Goal: Task Accomplishment & Management: Use online tool/utility

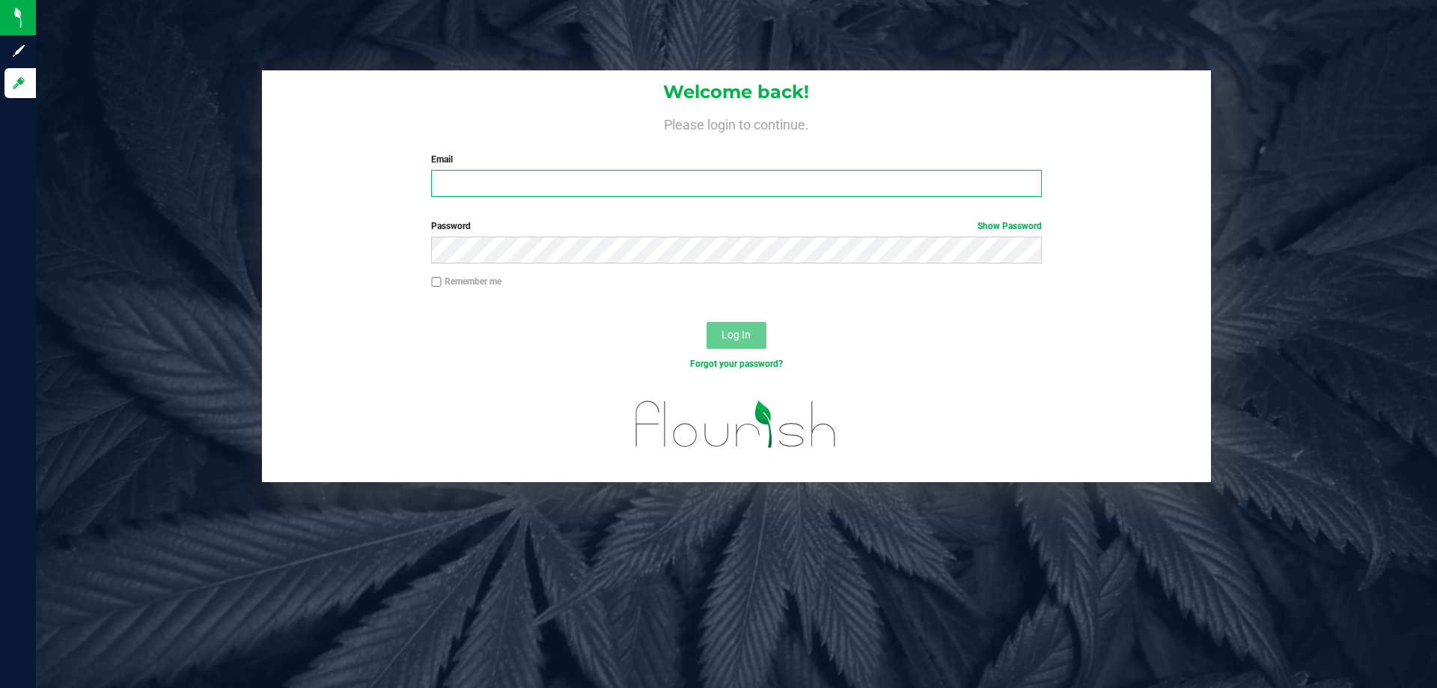
click at [460, 188] on input "Email" at bounding box center [736, 183] width 610 height 27
type input "[EMAIL_ADDRESS][DOMAIN_NAME]"
click at [707, 322] on button "Log In" at bounding box center [737, 335] width 60 height 27
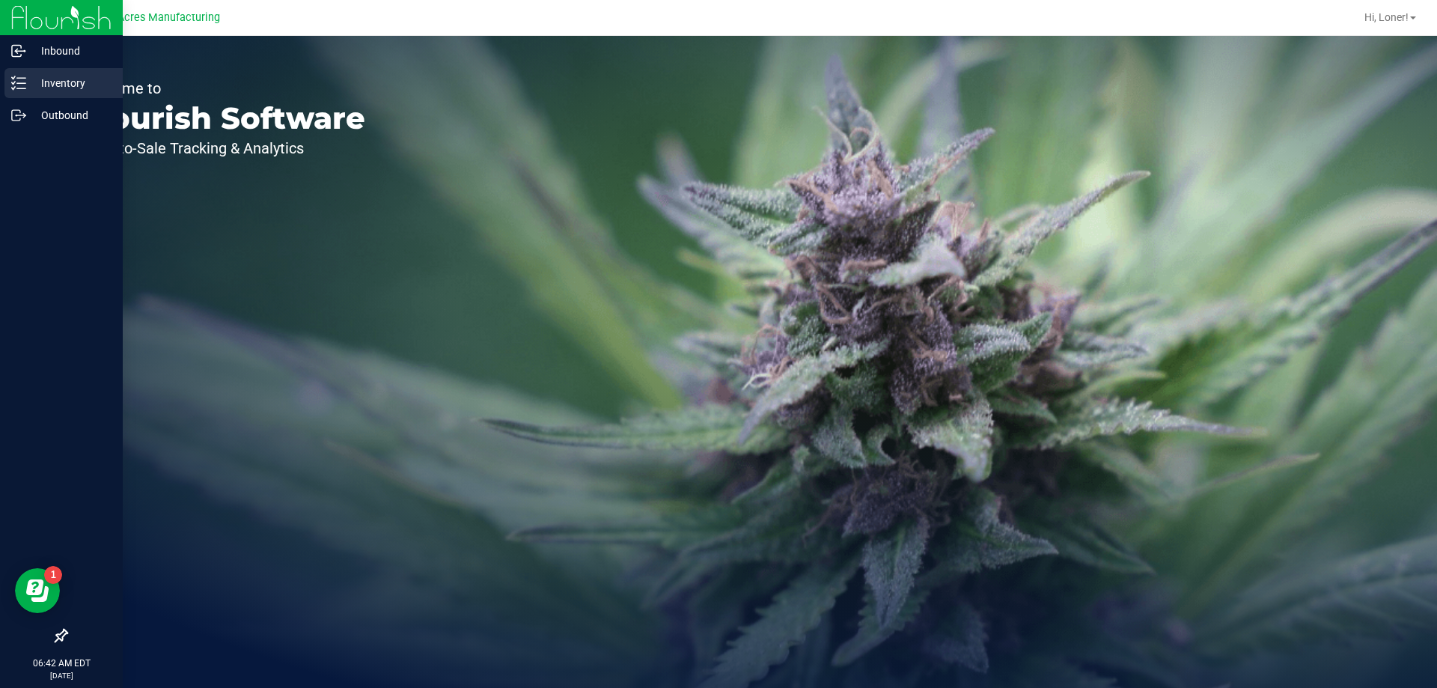
click at [0, 88] on link "Inventory" at bounding box center [61, 84] width 123 height 32
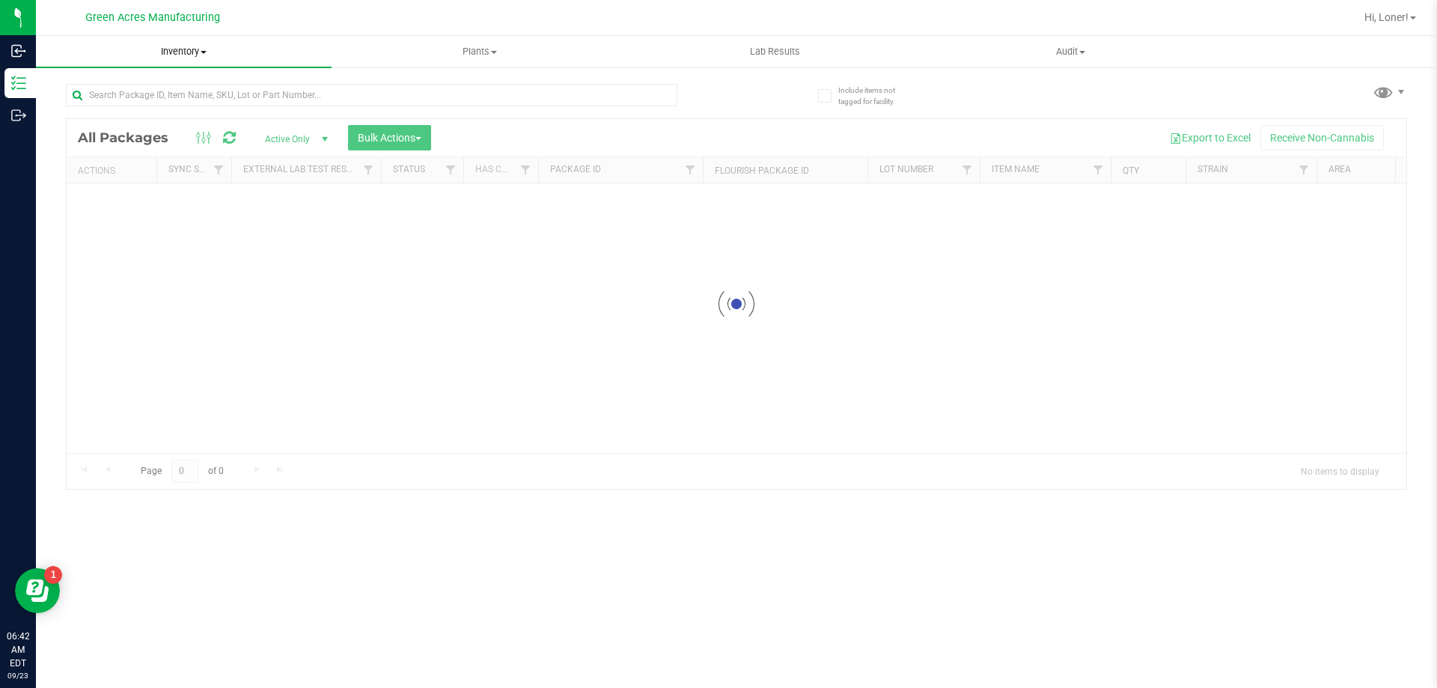
click at [185, 48] on span "Inventory" at bounding box center [184, 51] width 296 height 13
click at [122, 185] on span "From bill of materials" at bounding box center [103, 180] width 135 height 13
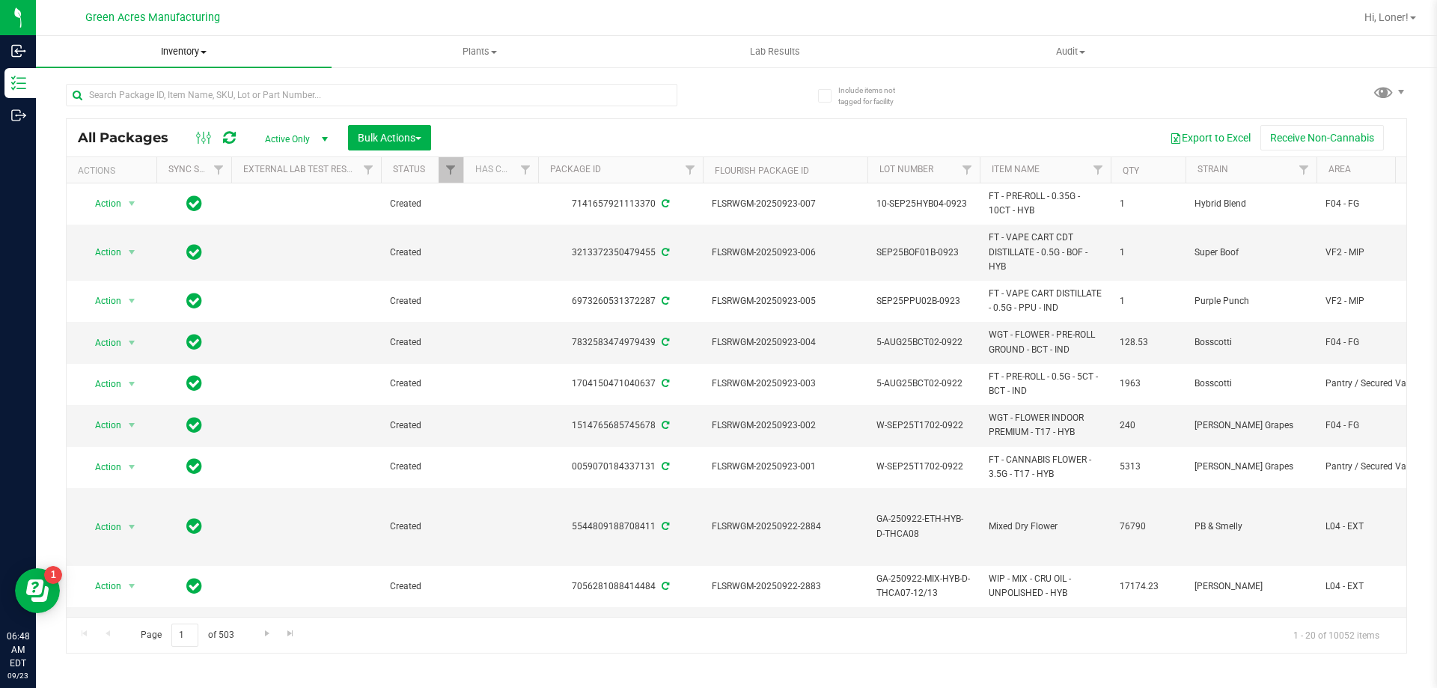
click at [162, 54] on span "Inventory" at bounding box center [184, 51] width 296 height 13
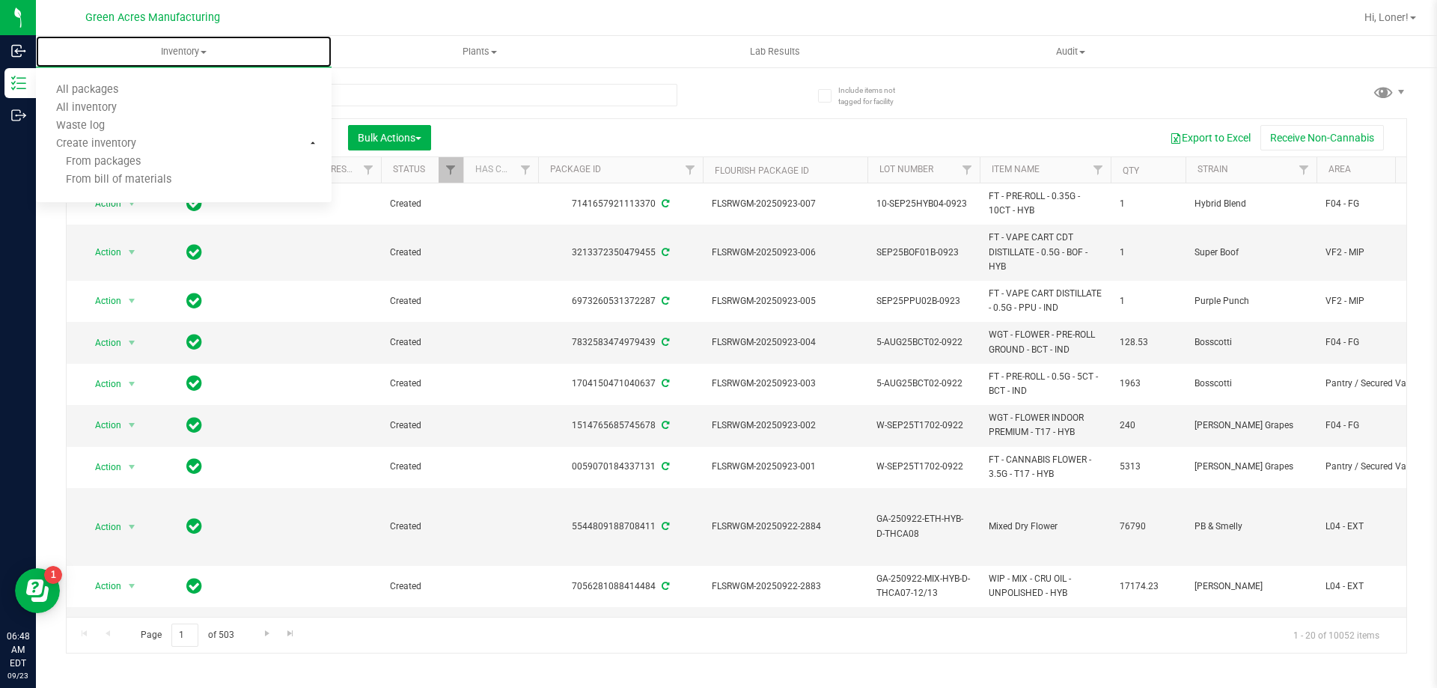
click at [160, 174] on span "From bill of materials" at bounding box center [103, 180] width 135 height 13
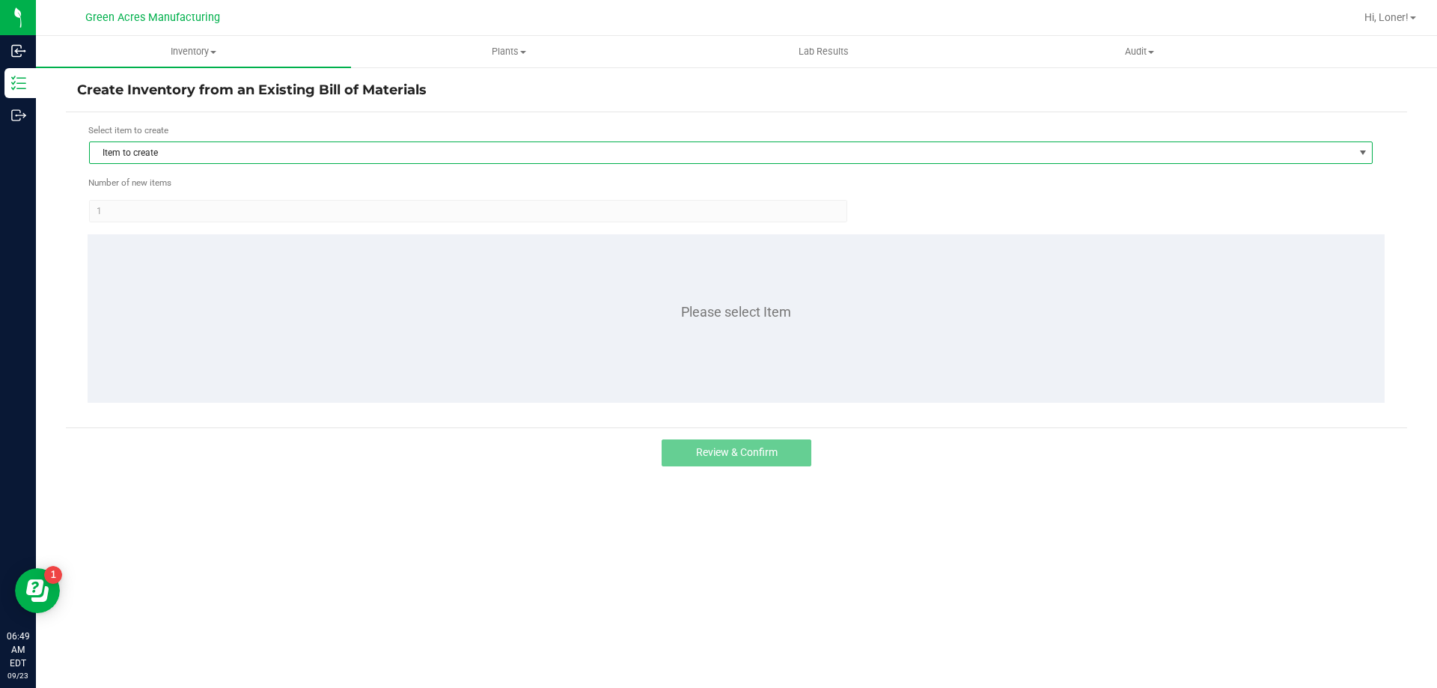
click at [175, 161] on span "Item to create" at bounding box center [721, 152] width 1263 height 21
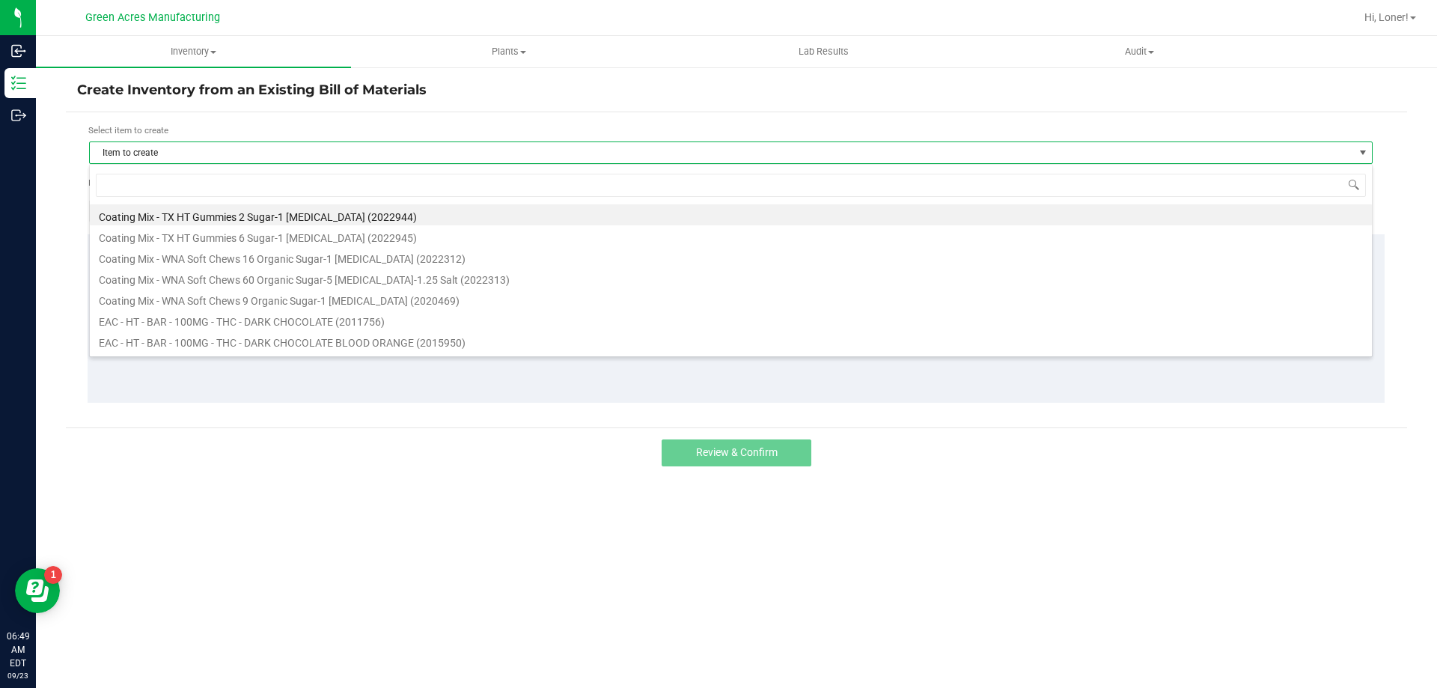
scroll to position [22, 1284]
type input "1017280"
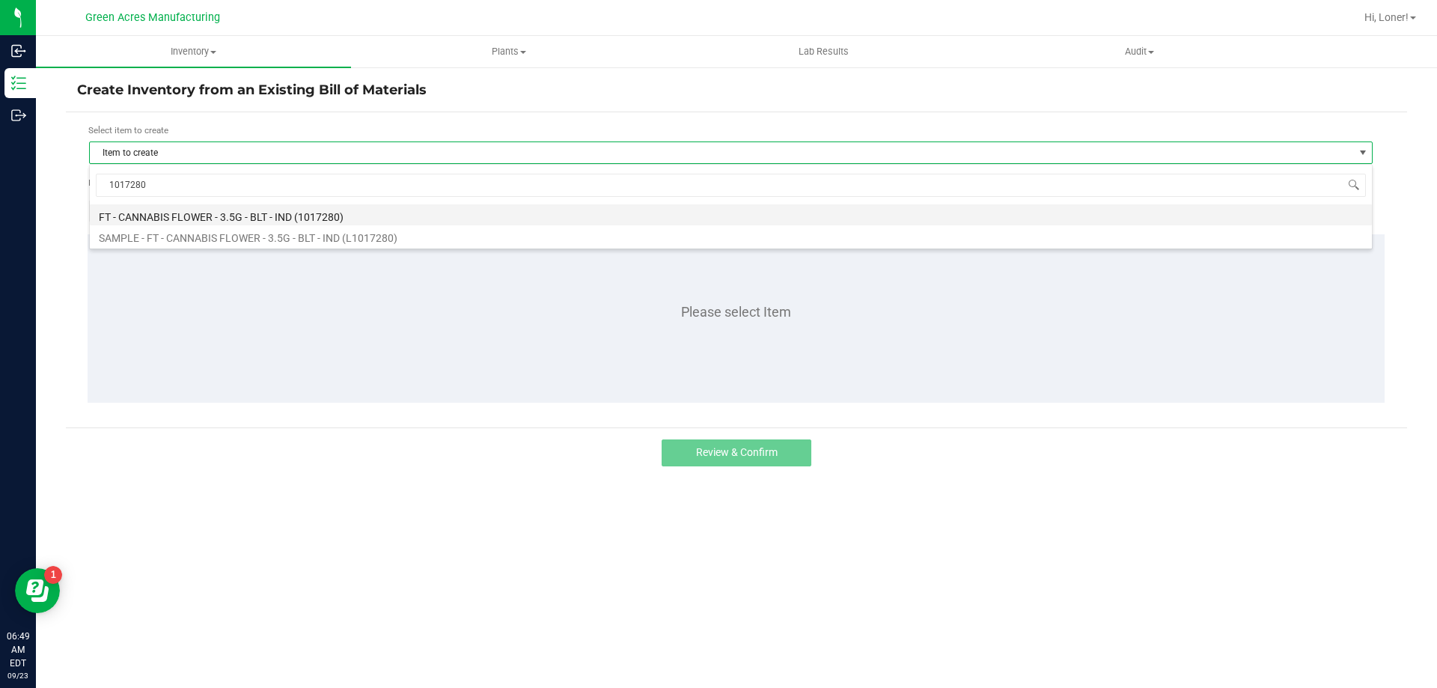
click at [200, 221] on li "FT - CANNABIS FLOWER - 3.5G - BLT - IND (1017280)" at bounding box center [731, 214] width 1282 height 21
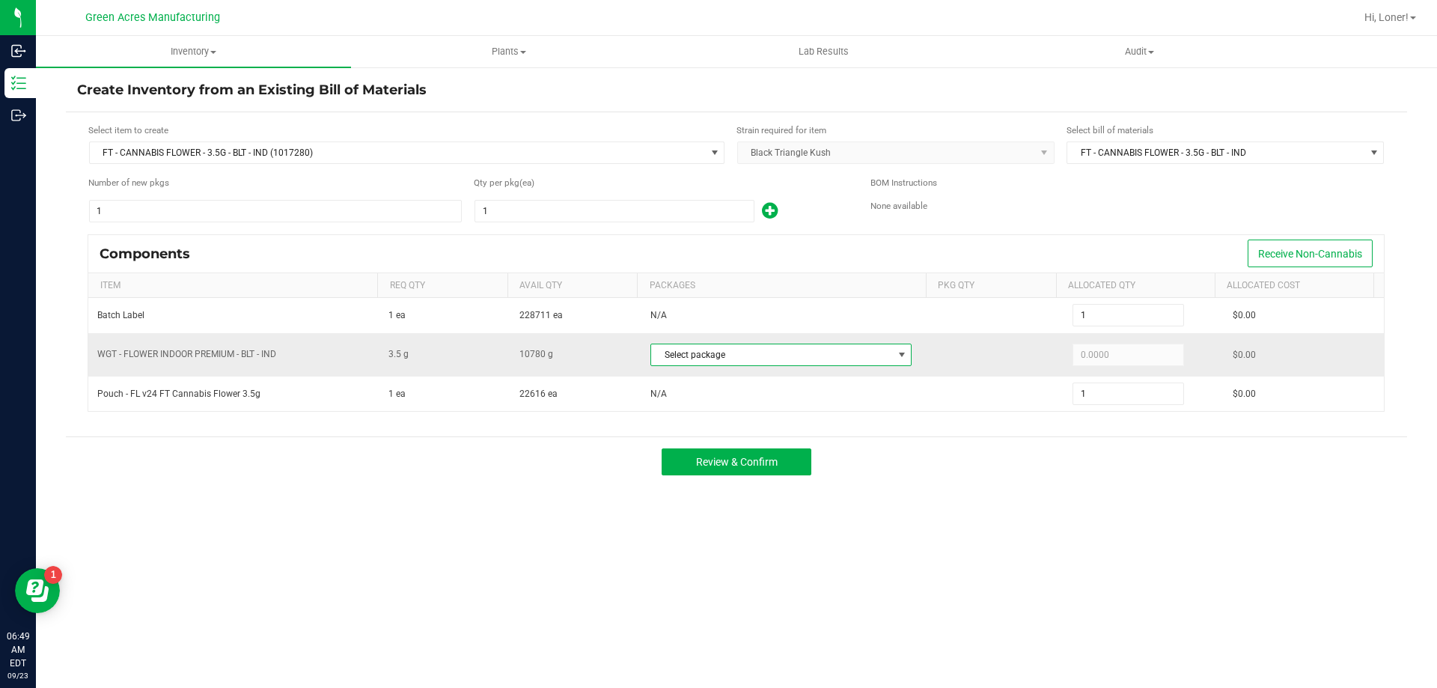
click at [834, 364] on span "Select package" at bounding box center [771, 354] width 241 height 21
click at [812, 417] on li "6949262076154414 (W-SEP25BLT02-0923)" at bounding box center [781, 416] width 268 height 21
type input "3.5000"
click at [707, 473] on button "Review & Confirm" at bounding box center [737, 461] width 150 height 27
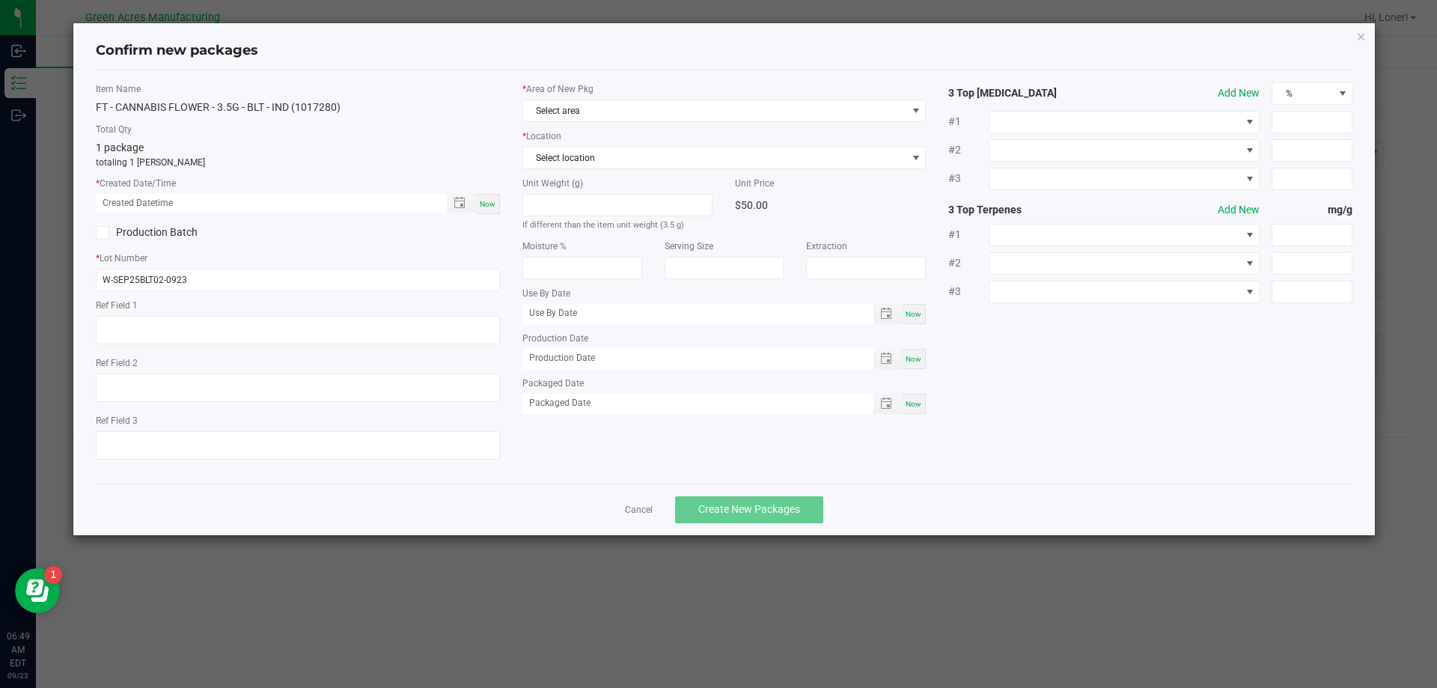
click at [492, 204] on span "Now" at bounding box center [488, 204] width 16 height 8
type input "[DATE] 06:49 AM"
click at [653, 118] on span "Select area" at bounding box center [715, 110] width 384 height 21
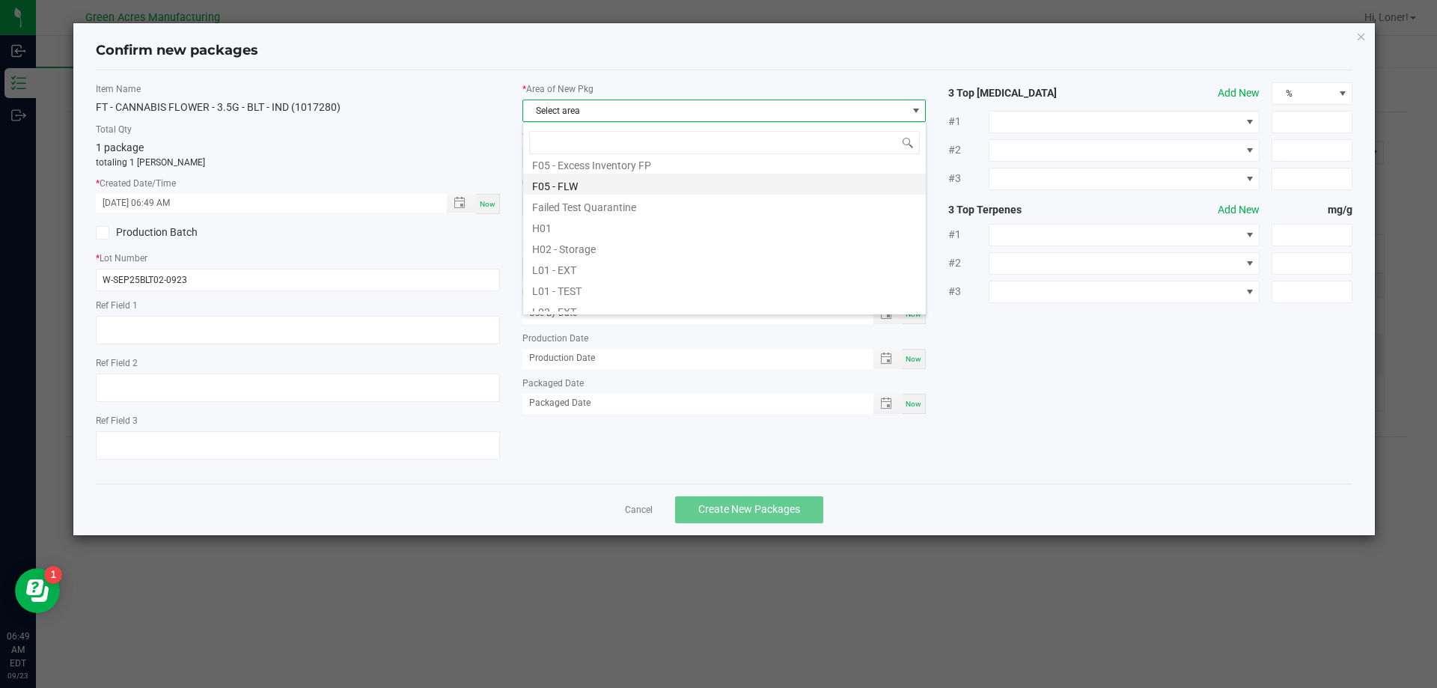
scroll to position [150, 0]
click at [595, 219] on li "F05 - FLW" at bounding box center [724, 211] width 403 height 21
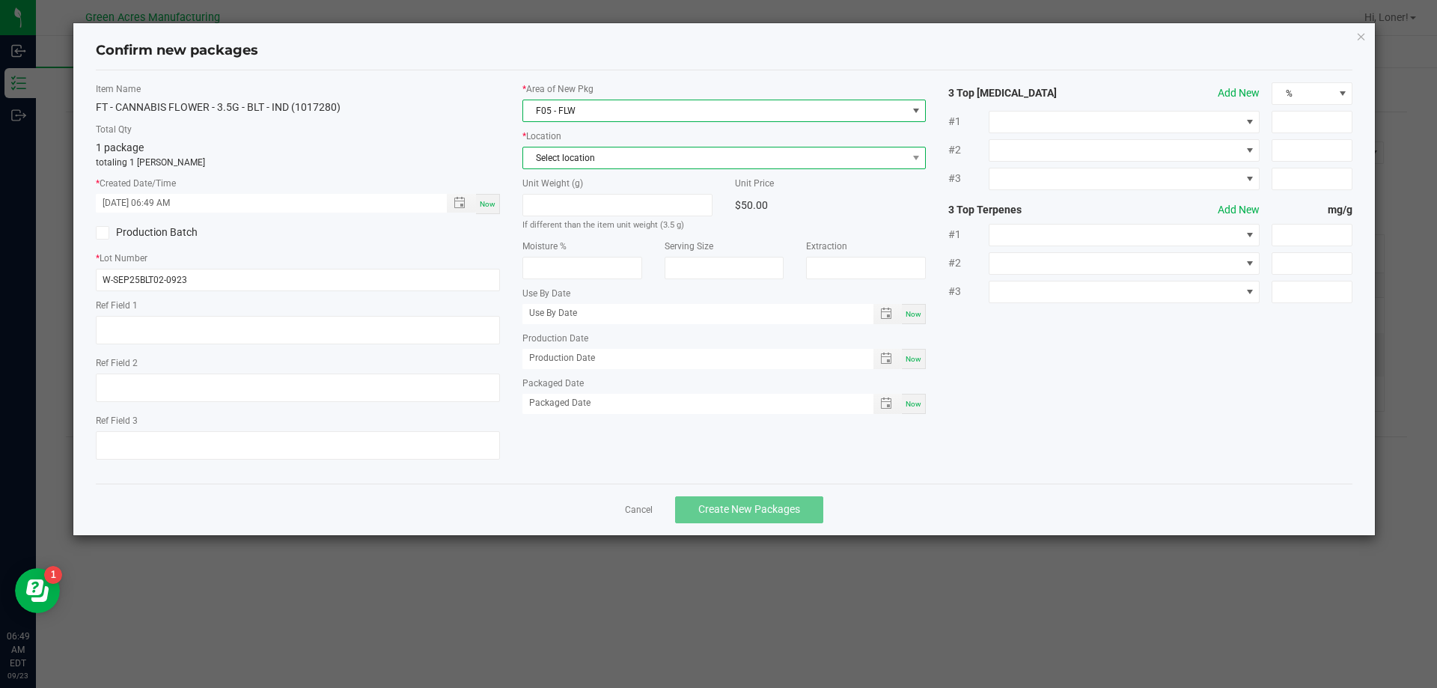
click at [618, 163] on span "Select location" at bounding box center [715, 157] width 384 height 21
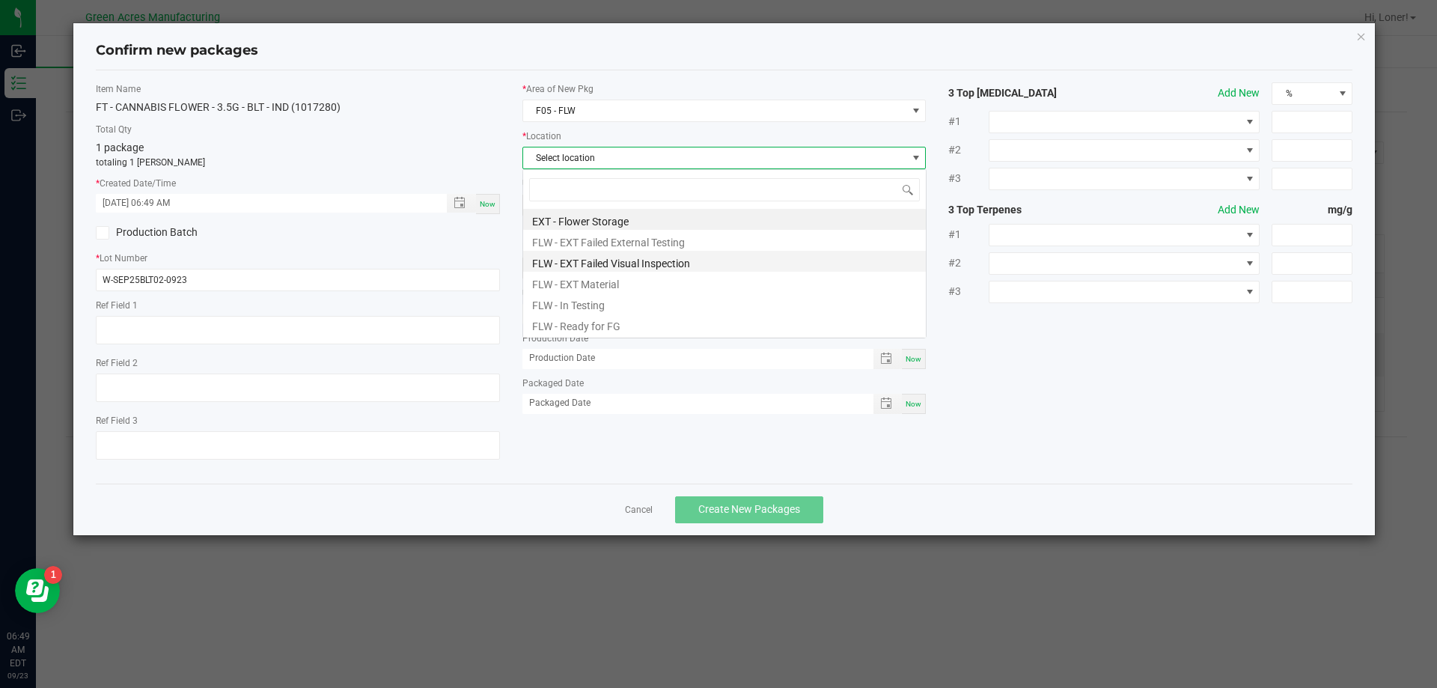
scroll to position [22, 404]
click at [594, 329] on li "FLW - Ready for FG" at bounding box center [724, 324] width 403 height 21
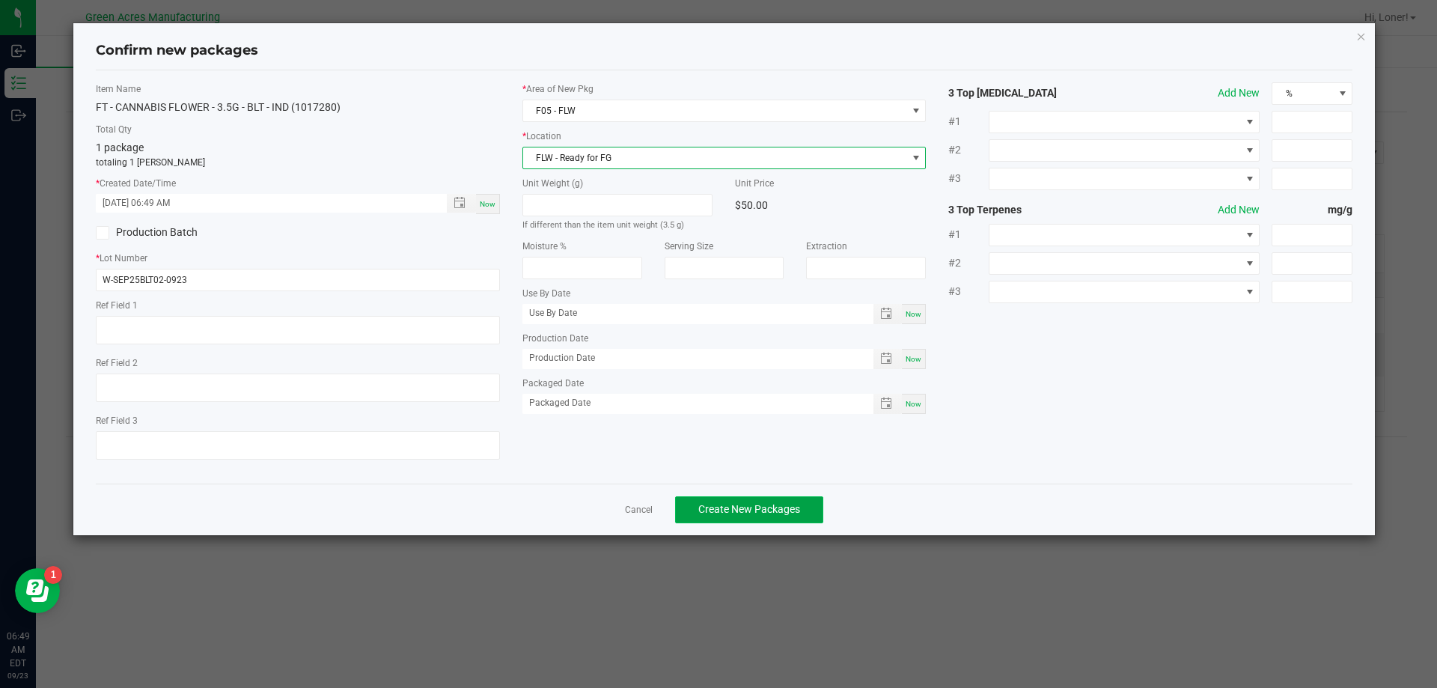
click at [706, 509] on span "Create New Packages" at bounding box center [749, 509] width 102 height 12
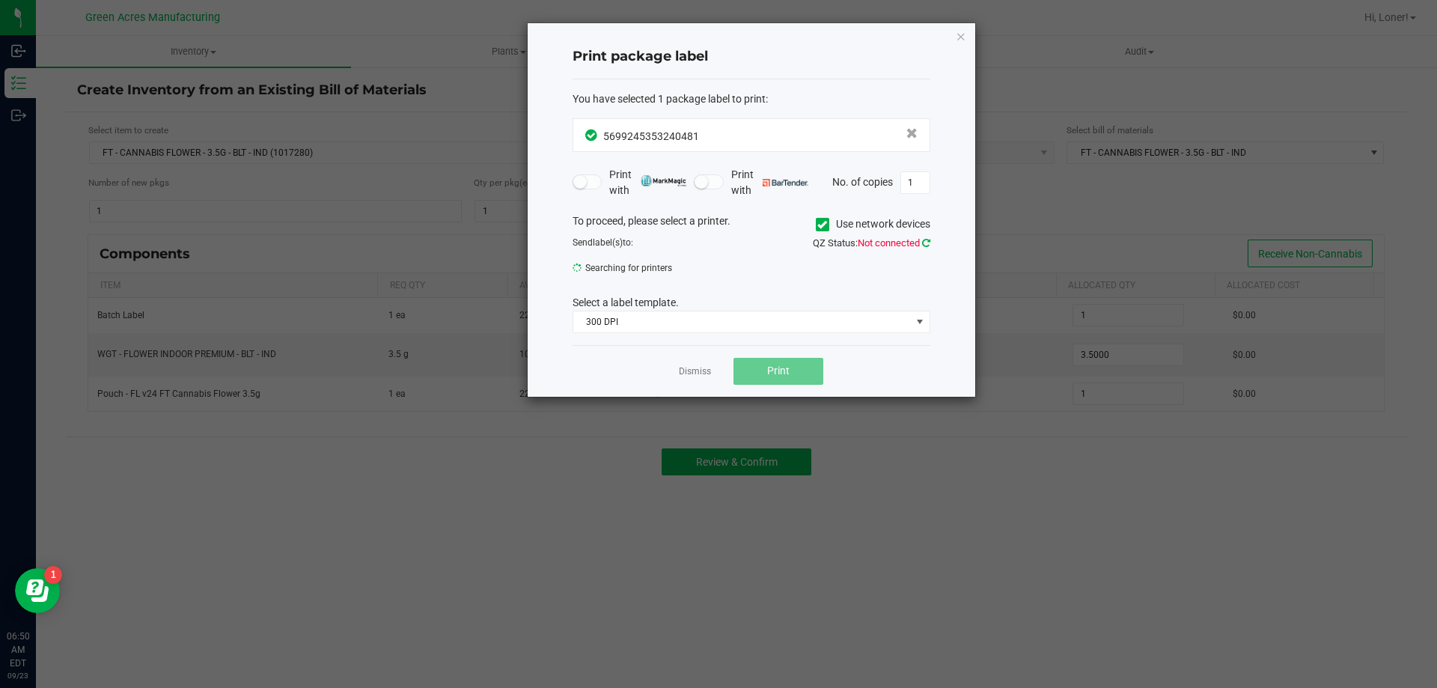
click at [929, 246] on icon at bounding box center [926, 243] width 8 height 10
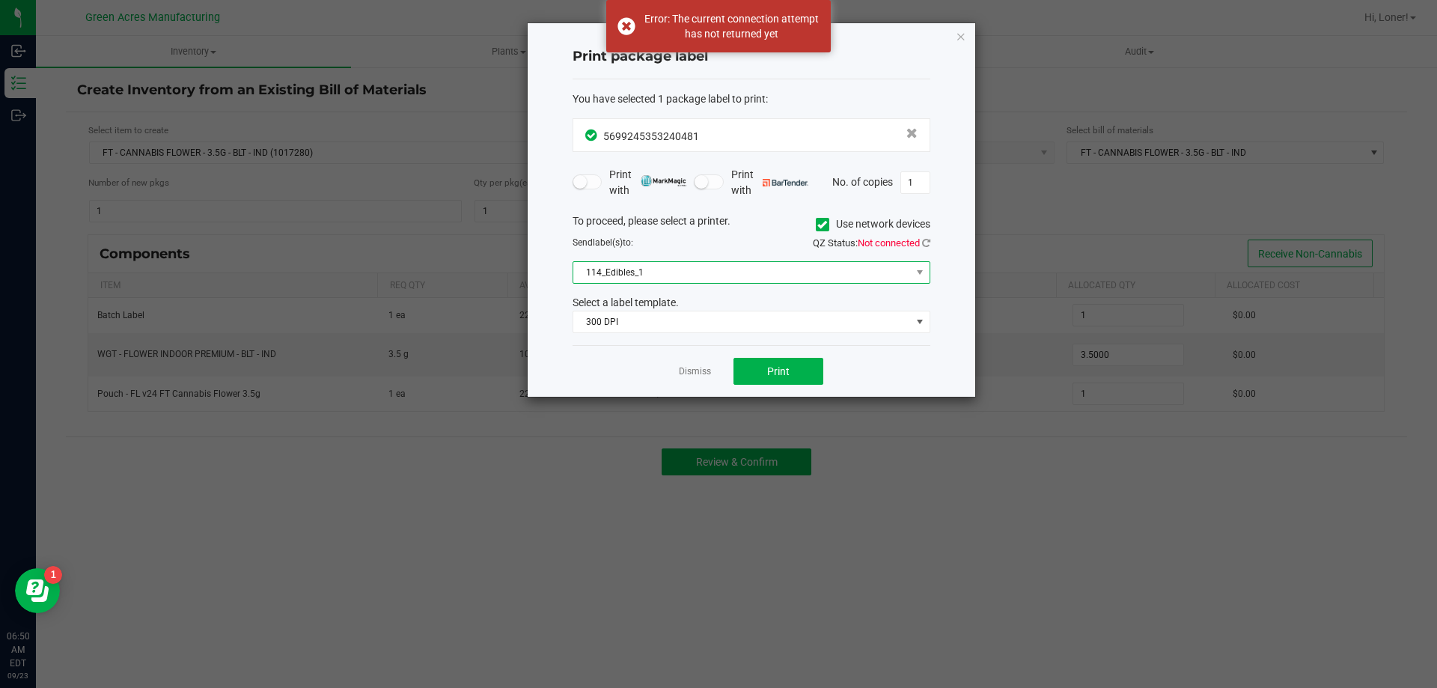
click at [882, 272] on span "114_Edibles_1" at bounding box center [742, 272] width 338 height 21
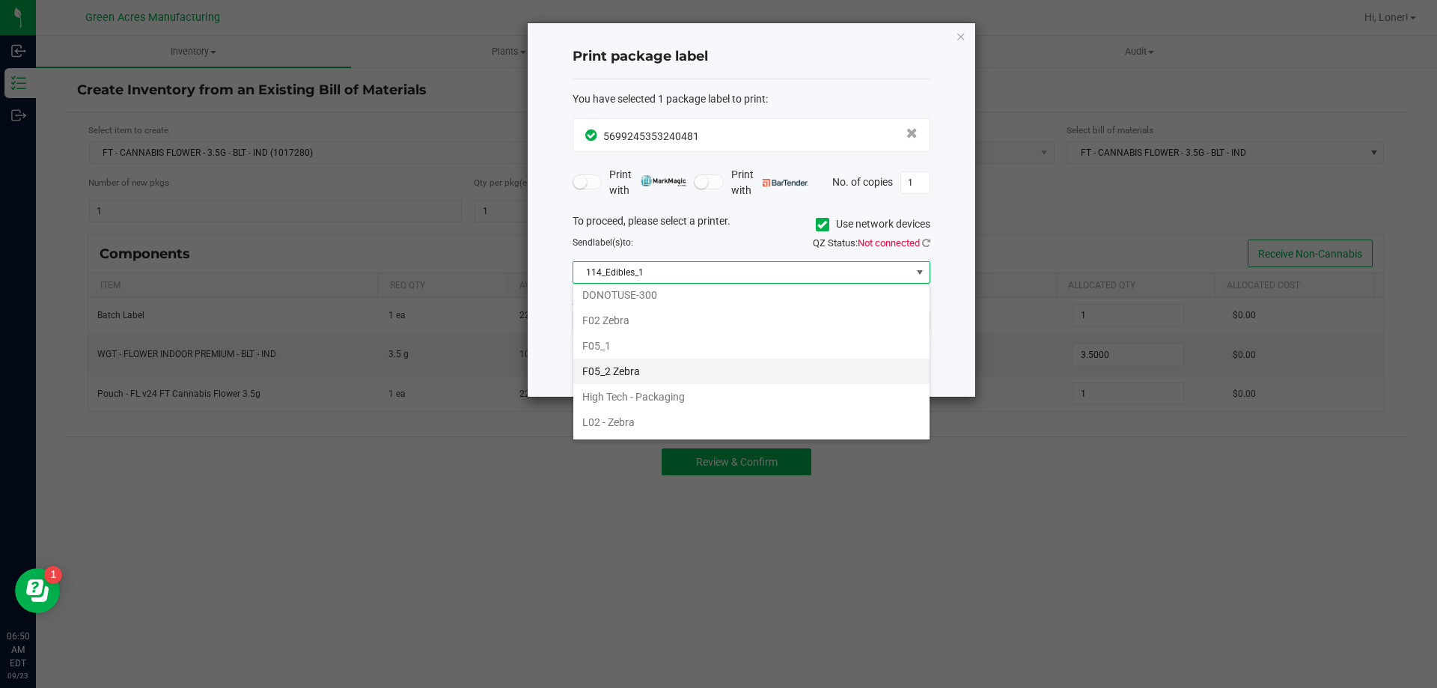
scroll to position [374, 0]
click at [669, 390] on li "F05_2 Zebra" at bounding box center [751, 383] width 356 height 25
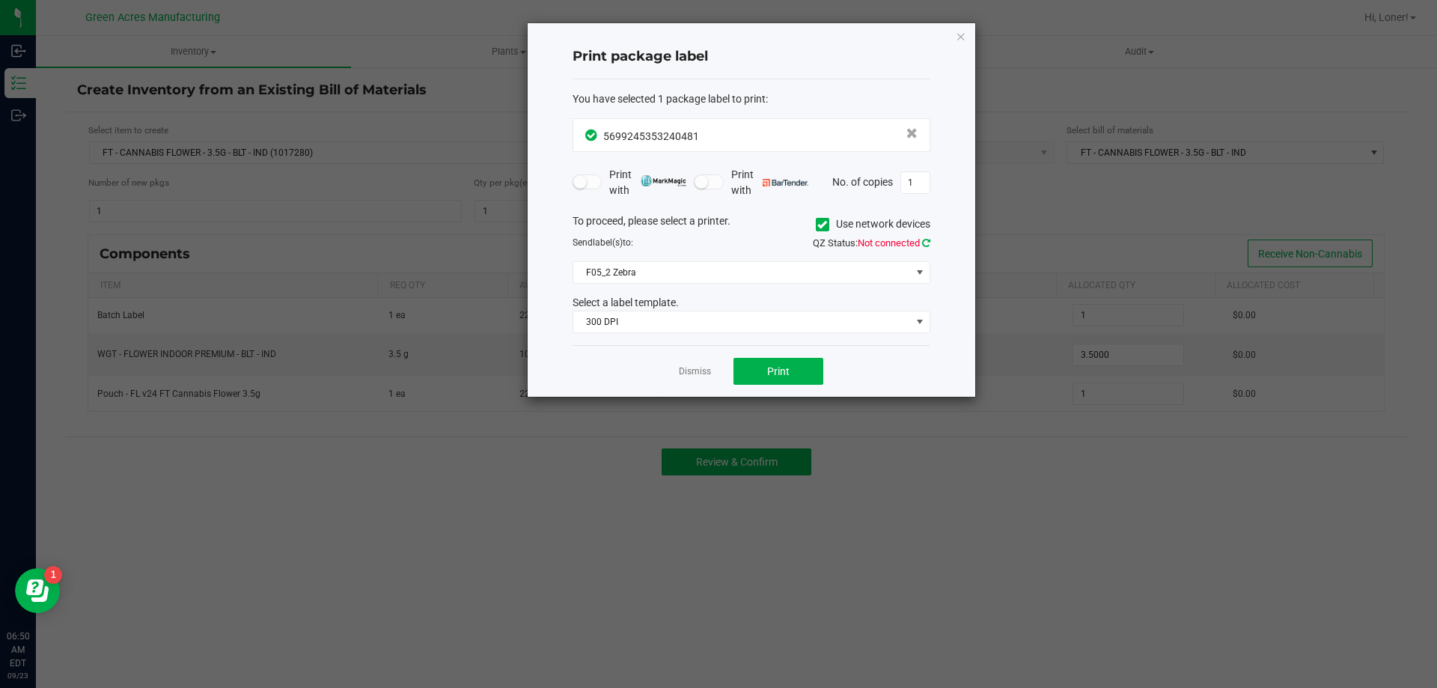
click at [926, 242] on icon at bounding box center [926, 243] width 8 height 10
click at [799, 375] on button "Print" at bounding box center [779, 371] width 90 height 27
click at [712, 376] on div "Dismiss Print" at bounding box center [752, 371] width 358 height 52
click at [703, 375] on link "Dismiss" at bounding box center [695, 371] width 32 height 13
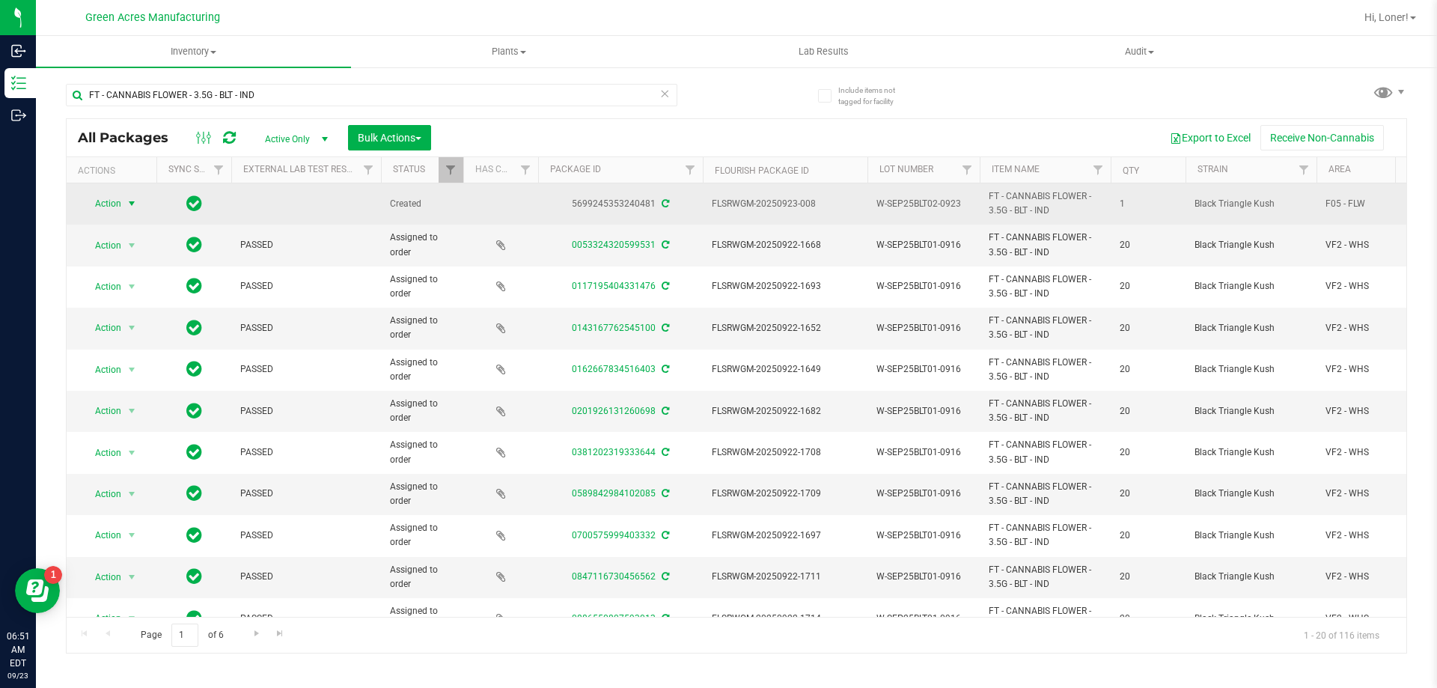
click at [126, 207] on span "select" at bounding box center [132, 204] width 12 height 12
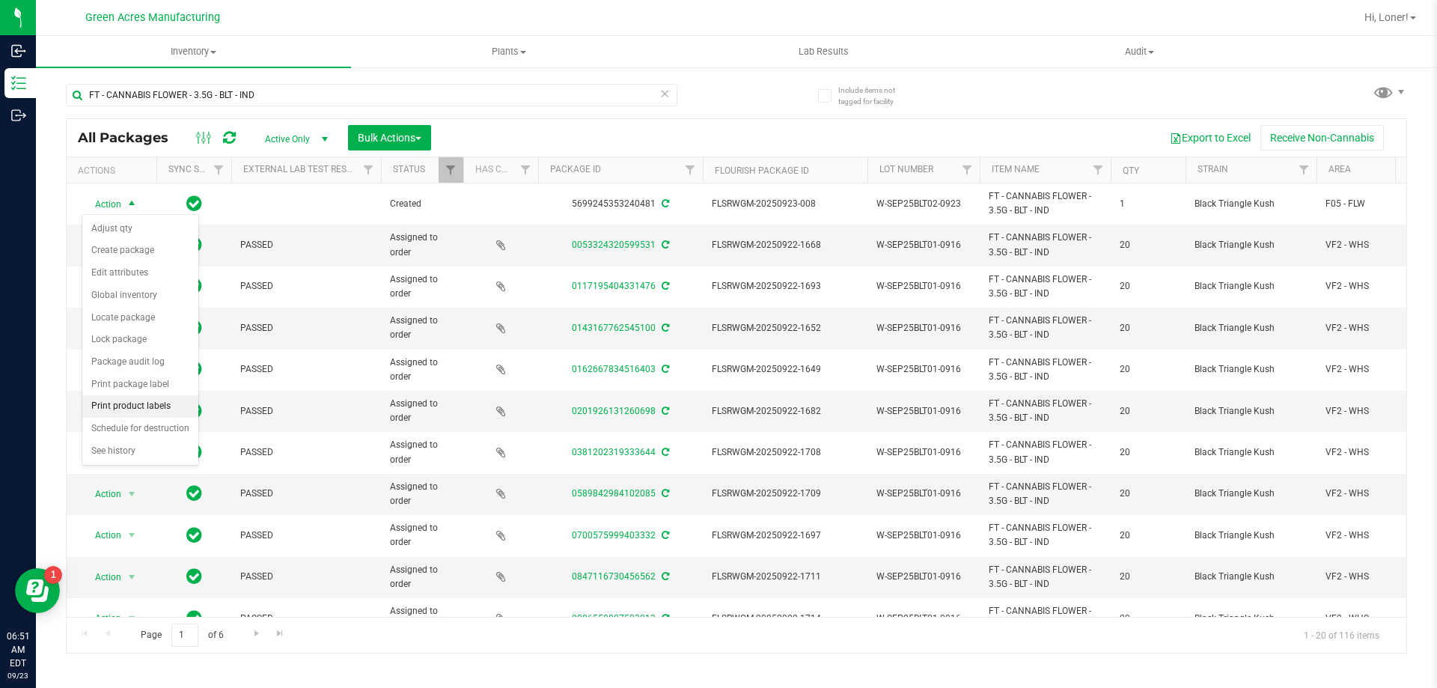
click at [136, 400] on li "Print product labels" at bounding box center [140, 406] width 116 height 22
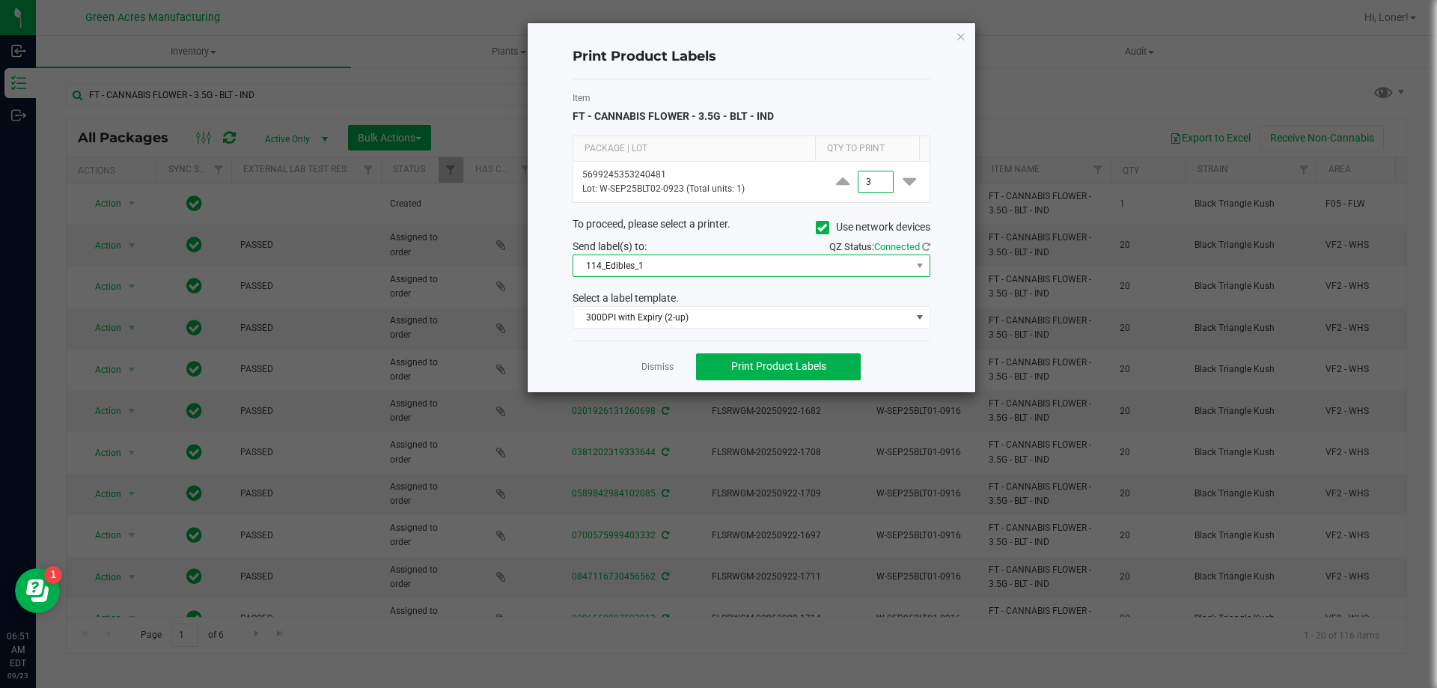
click at [766, 260] on span "114_Edibles_1" at bounding box center [742, 265] width 338 height 21
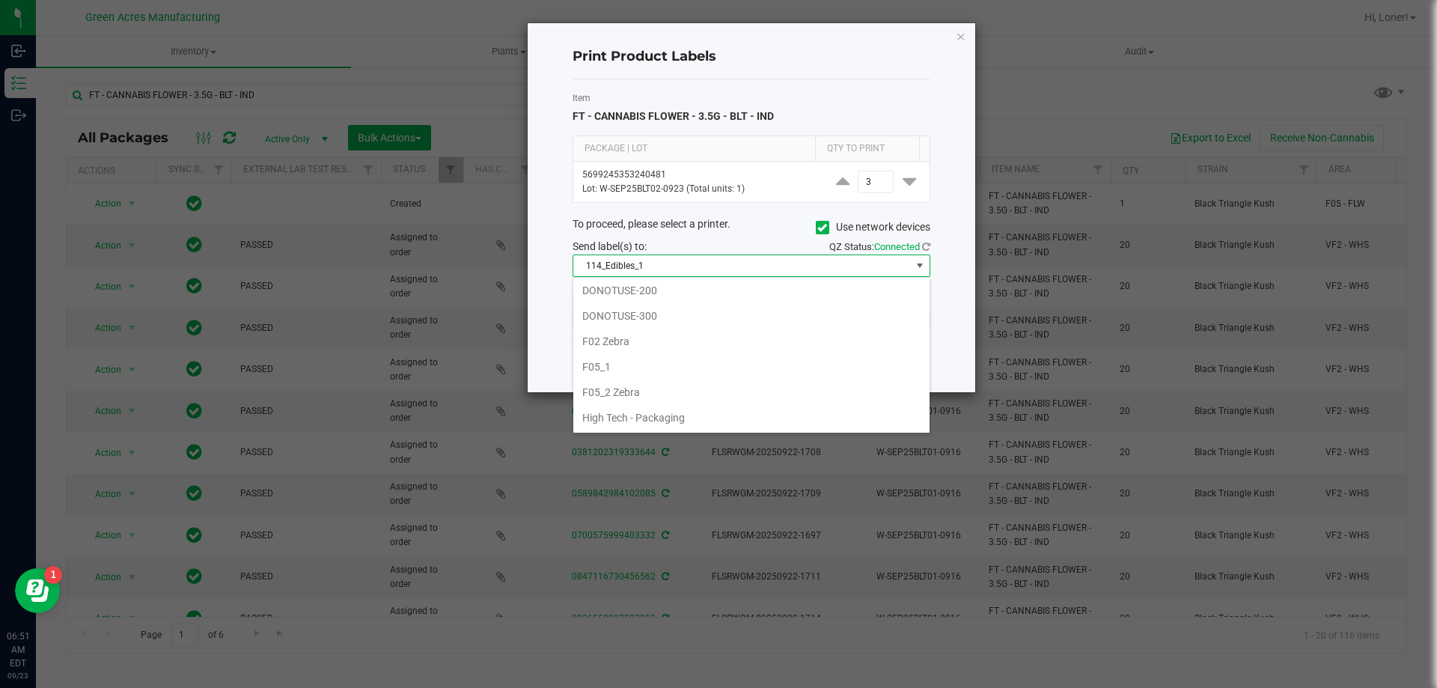
scroll to position [374, 0]
click at [618, 357] on li "F05_1" at bounding box center [751, 350] width 356 height 25
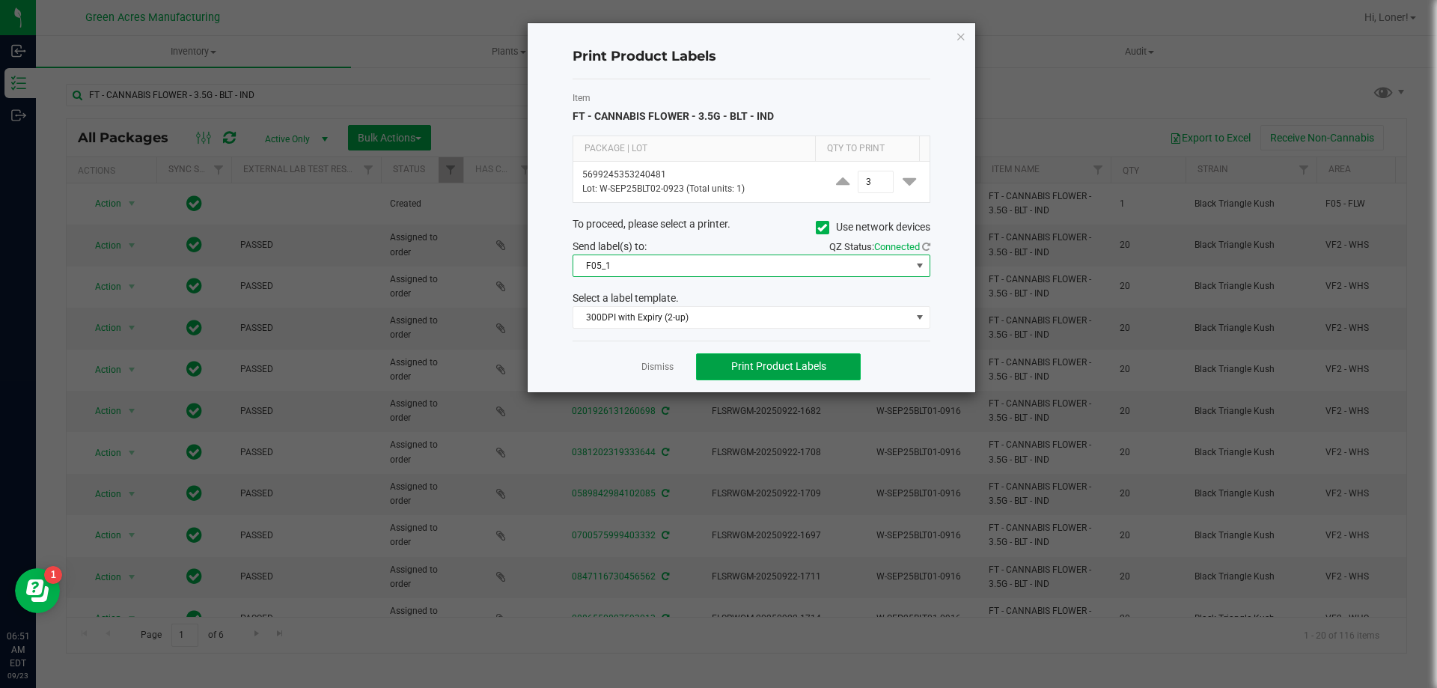
click at [769, 357] on button "Print Product Labels" at bounding box center [778, 366] width 165 height 27
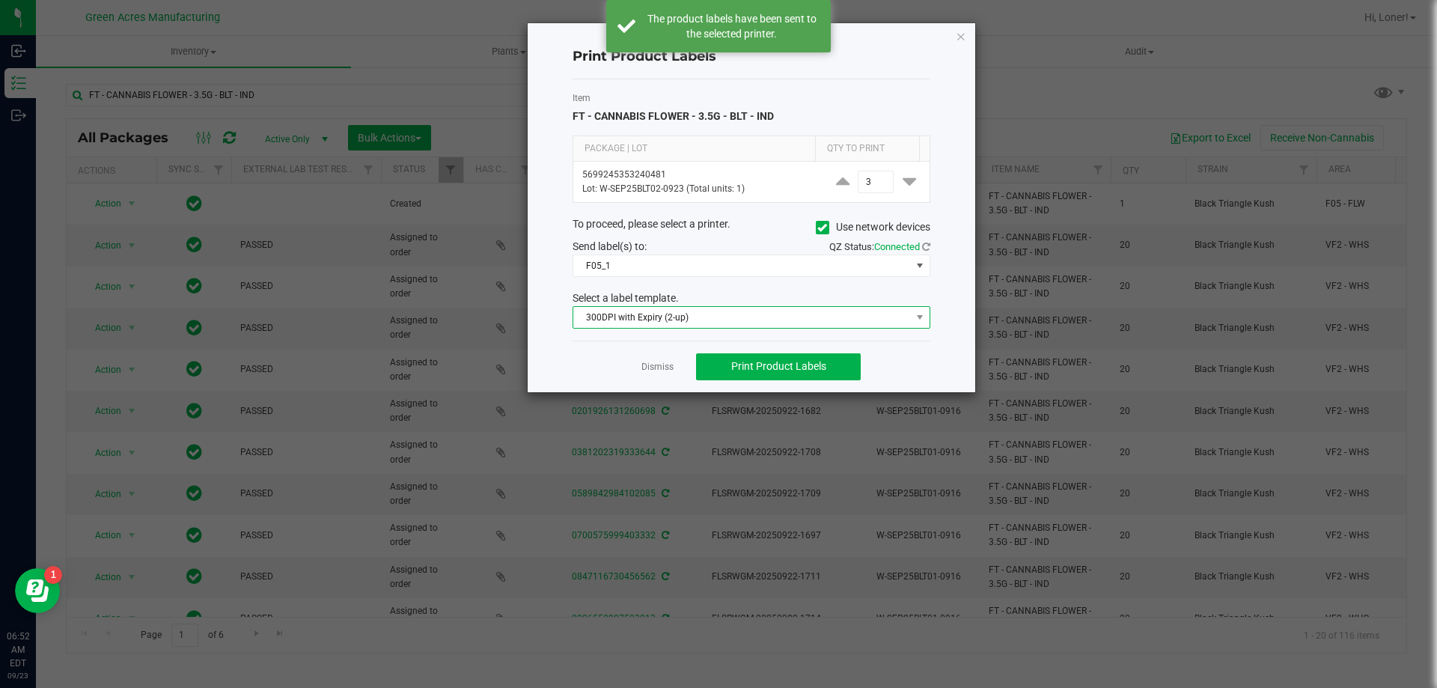
click at [741, 320] on span "300DPI with Expiry (2-up)" at bounding box center [742, 317] width 338 height 21
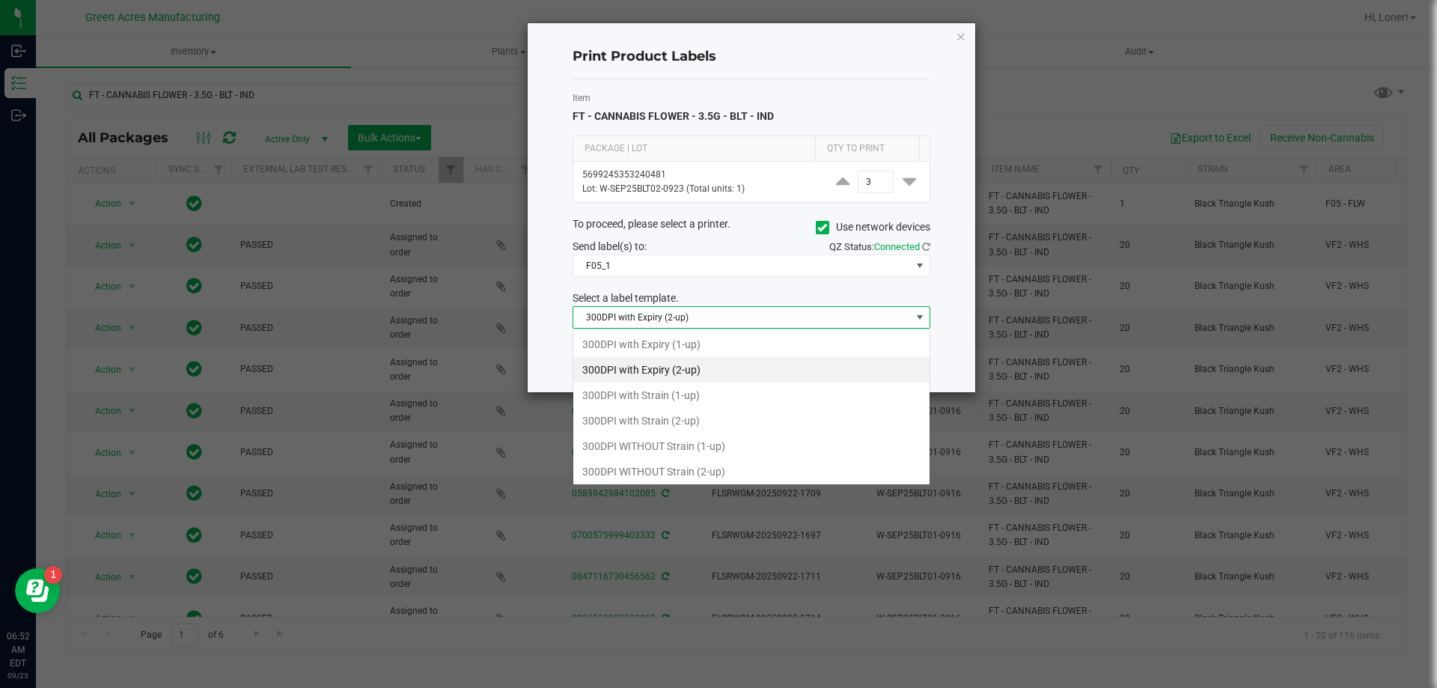
scroll to position [22, 358]
click at [689, 427] on li "300DPI with Strain (2-up)" at bounding box center [751, 420] width 356 height 25
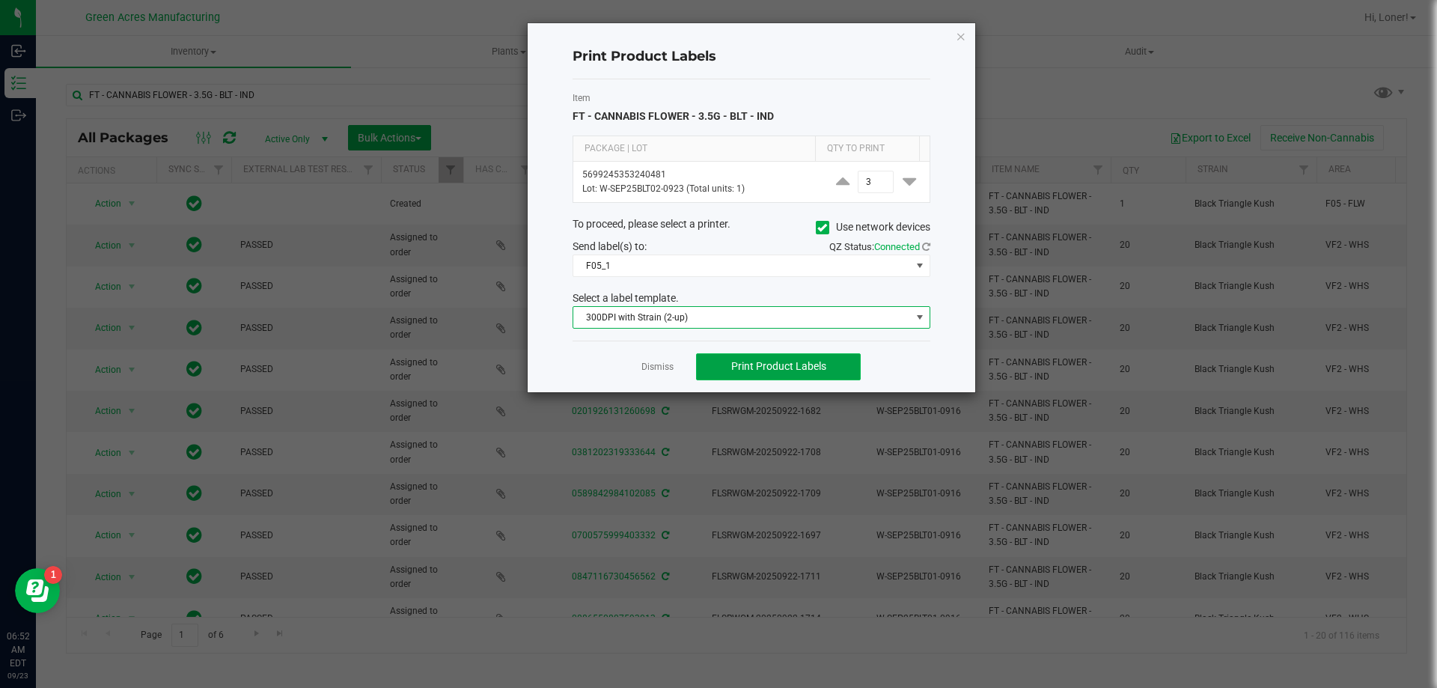
click at [820, 364] on span "Print Product Labels" at bounding box center [778, 366] width 95 height 12
type input "2,926"
click at [790, 366] on span "Print Product Labels" at bounding box center [778, 366] width 95 height 12
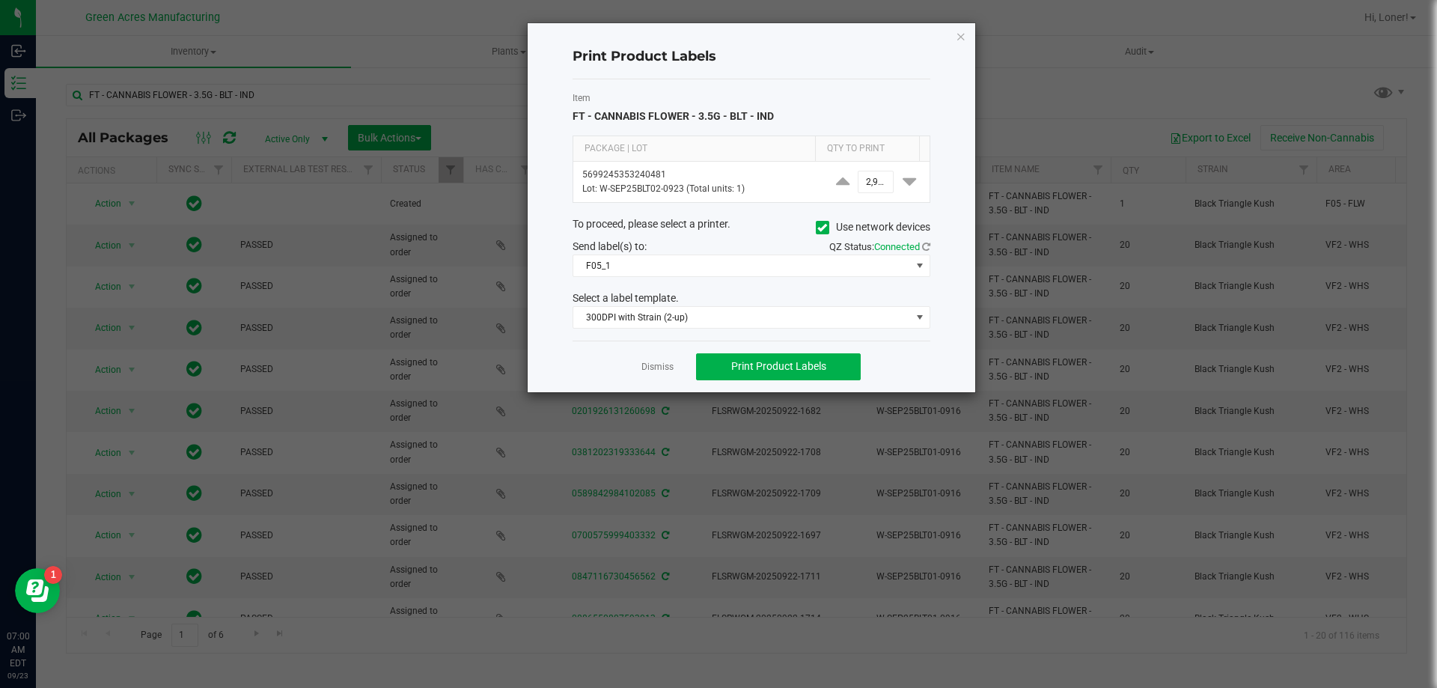
click at [70, 687] on ngb-modal-window "Print Product Labels Item FT - CANNABIS FLOWER - 3.5G - BLT - IND Package | Lot…" at bounding box center [724, 344] width 1448 height 688
click at [646, 363] on link "Dismiss" at bounding box center [657, 367] width 32 height 13
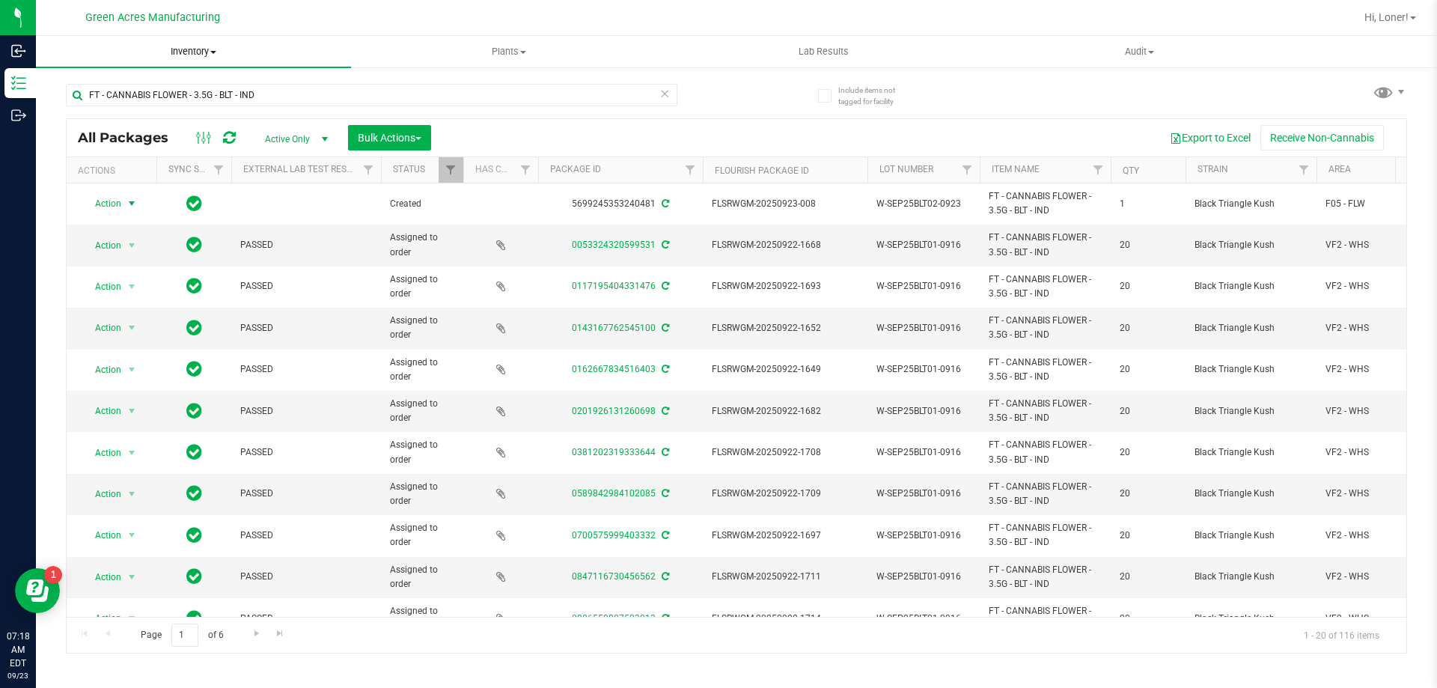
click at [189, 59] on uib-tab-heading "Inventory All packages All inventory Waste log Create inventory" at bounding box center [193, 51] width 315 height 31
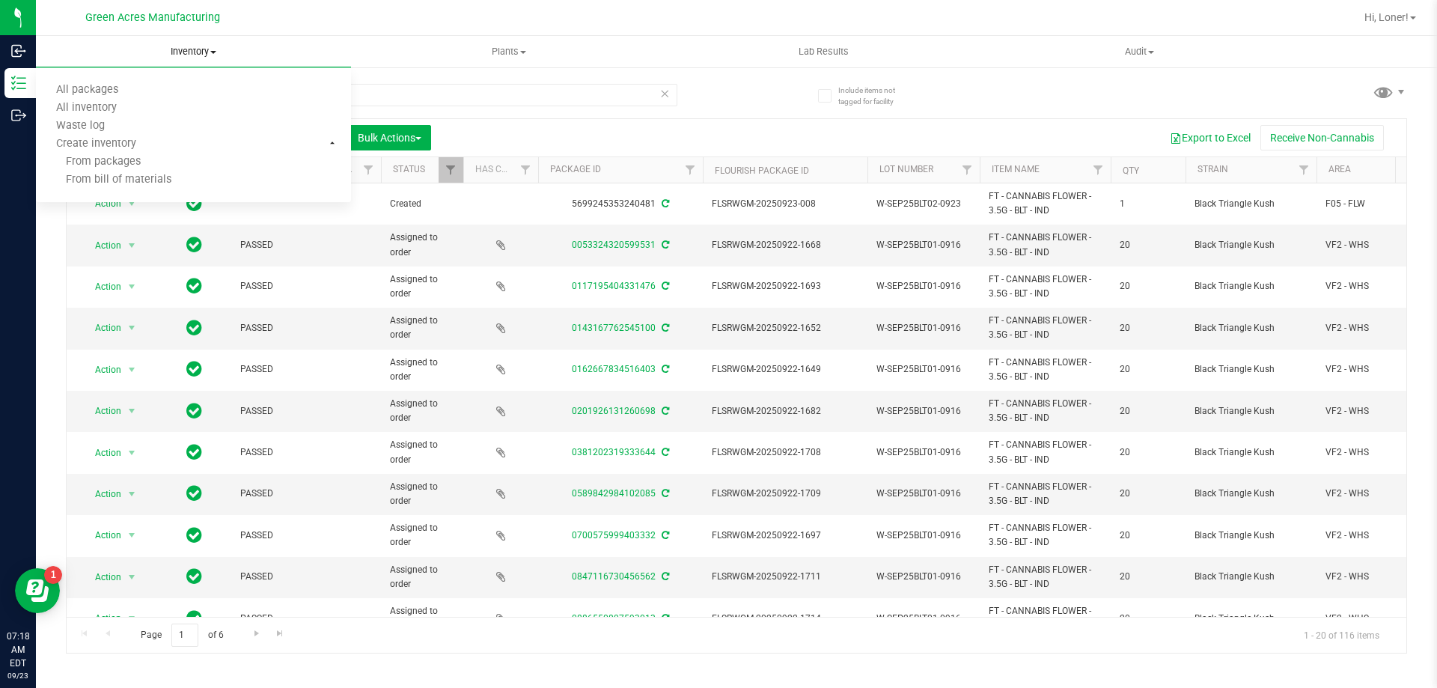
click at [188, 55] on span "Inventory" at bounding box center [193, 51] width 315 height 13
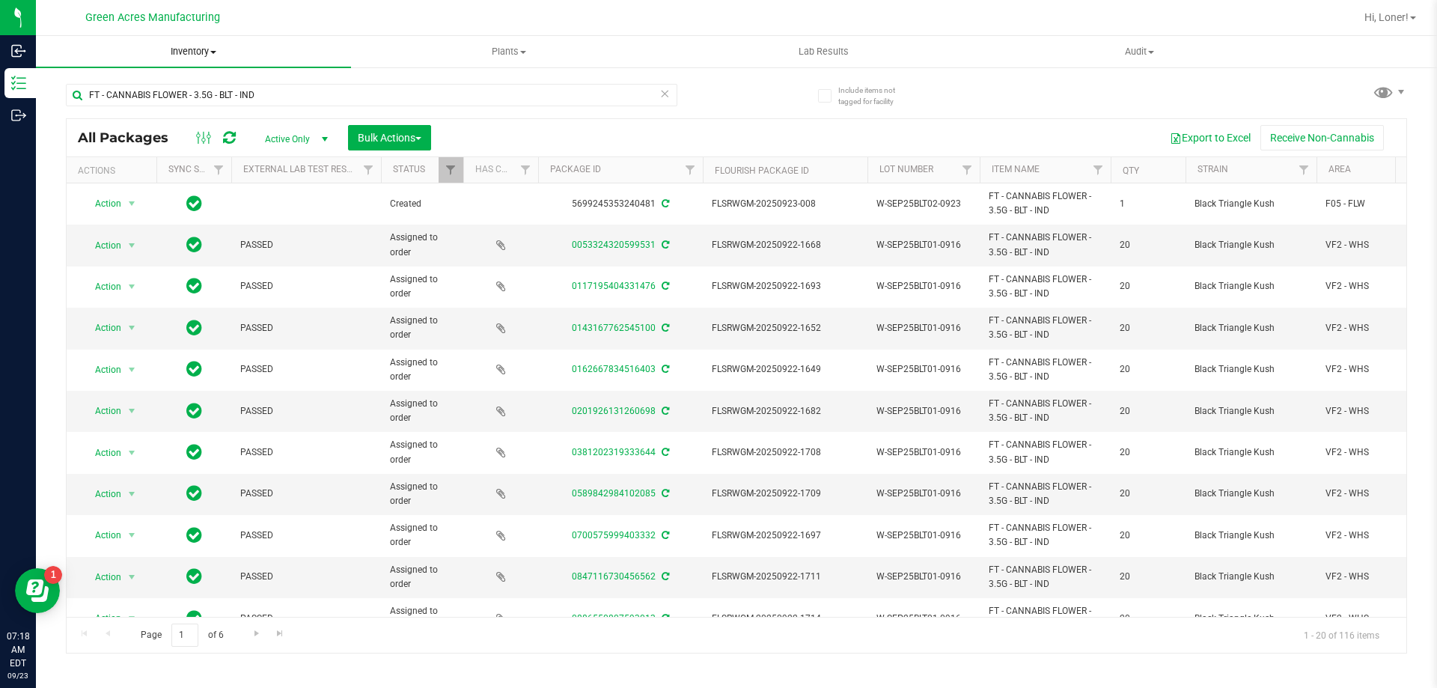
click at [192, 48] on span "Inventory" at bounding box center [193, 51] width 315 height 13
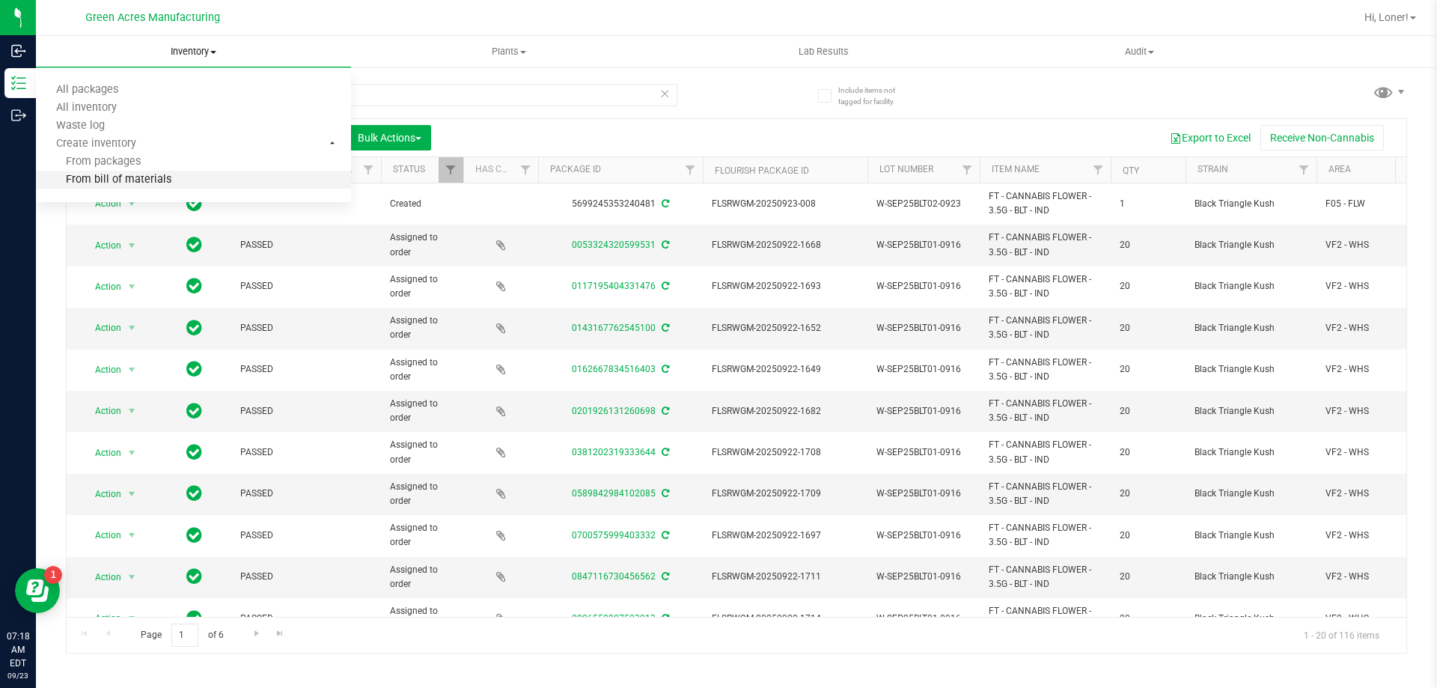
click at [165, 178] on span "From bill of materials" at bounding box center [103, 180] width 135 height 13
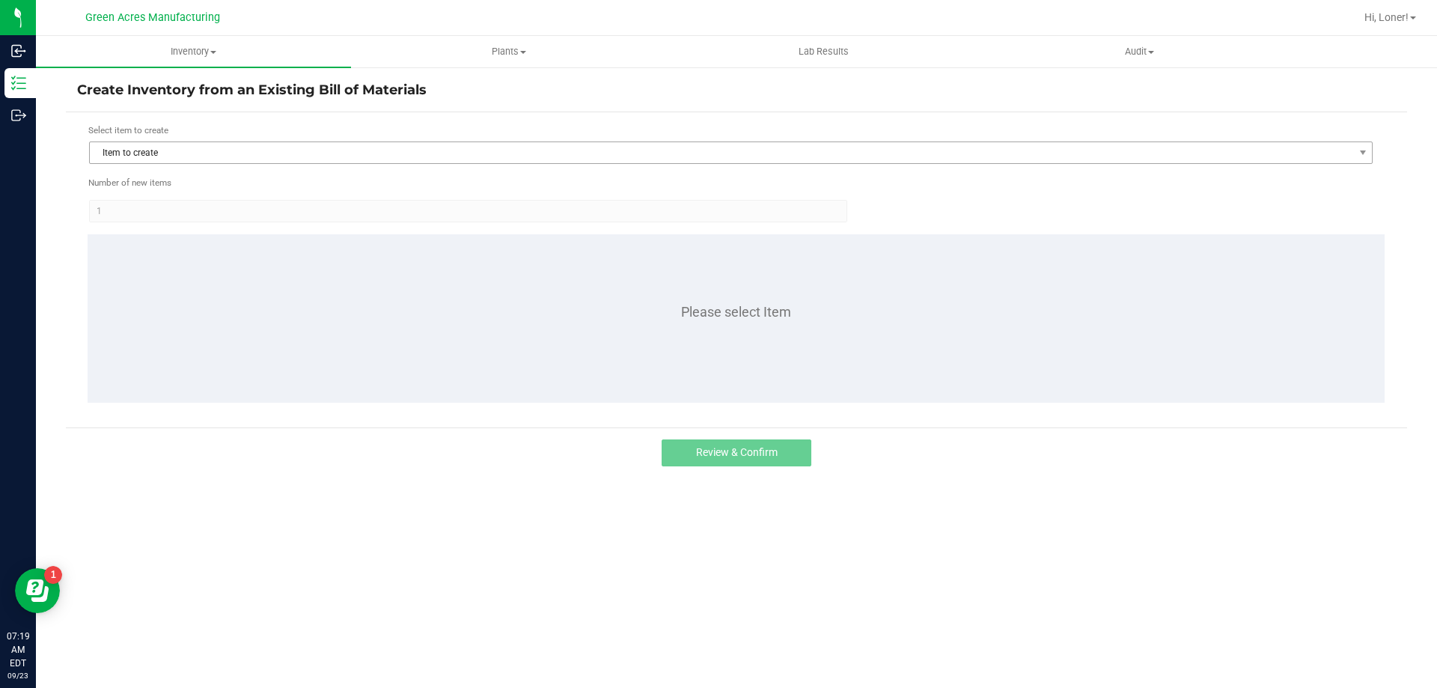
drag, startPoint x: 186, startPoint y: 132, endPoint x: 185, endPoint y: 146, distance: 13.6
click at [186, 134] on div "Select item to create" at bounding box center [730, 131] width 1285 height 14
click at [183, 153] on span "Item to create" at bounding box center [721, 152] width 1263 height 21
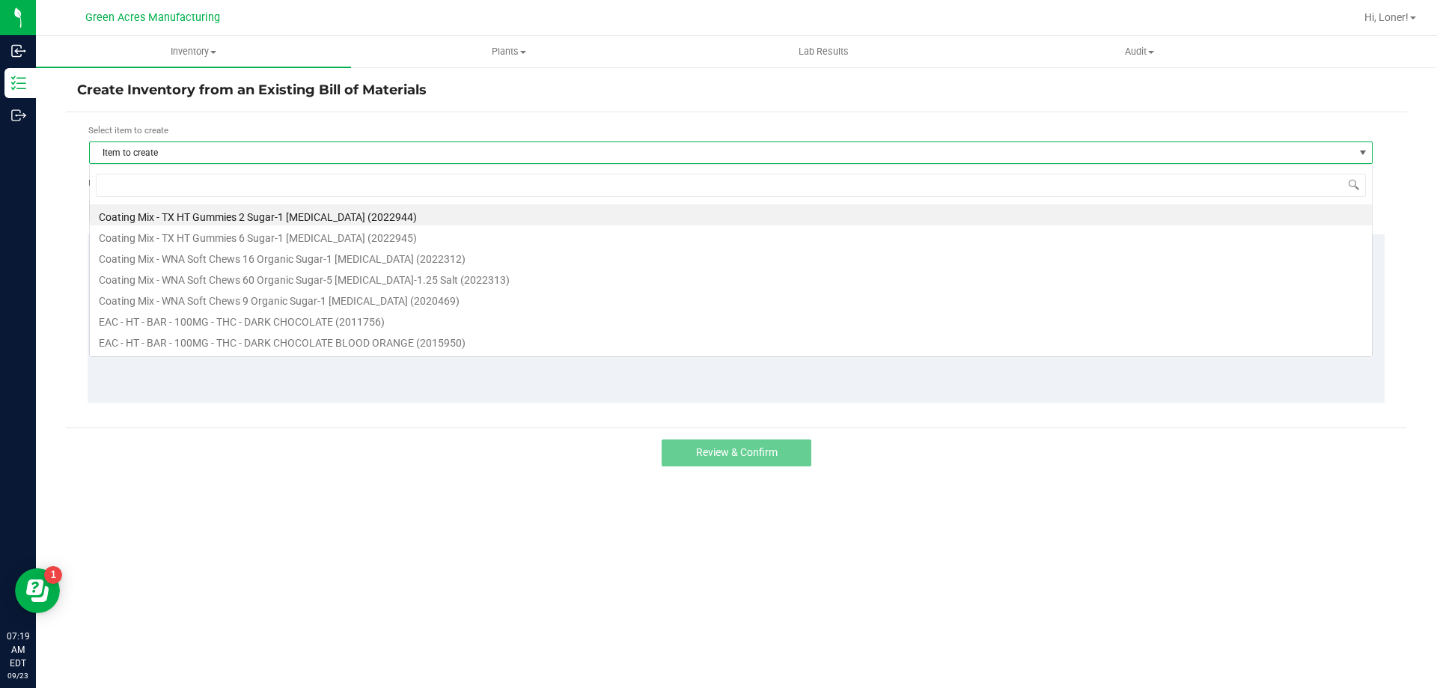
scroll to position [22, 1284]
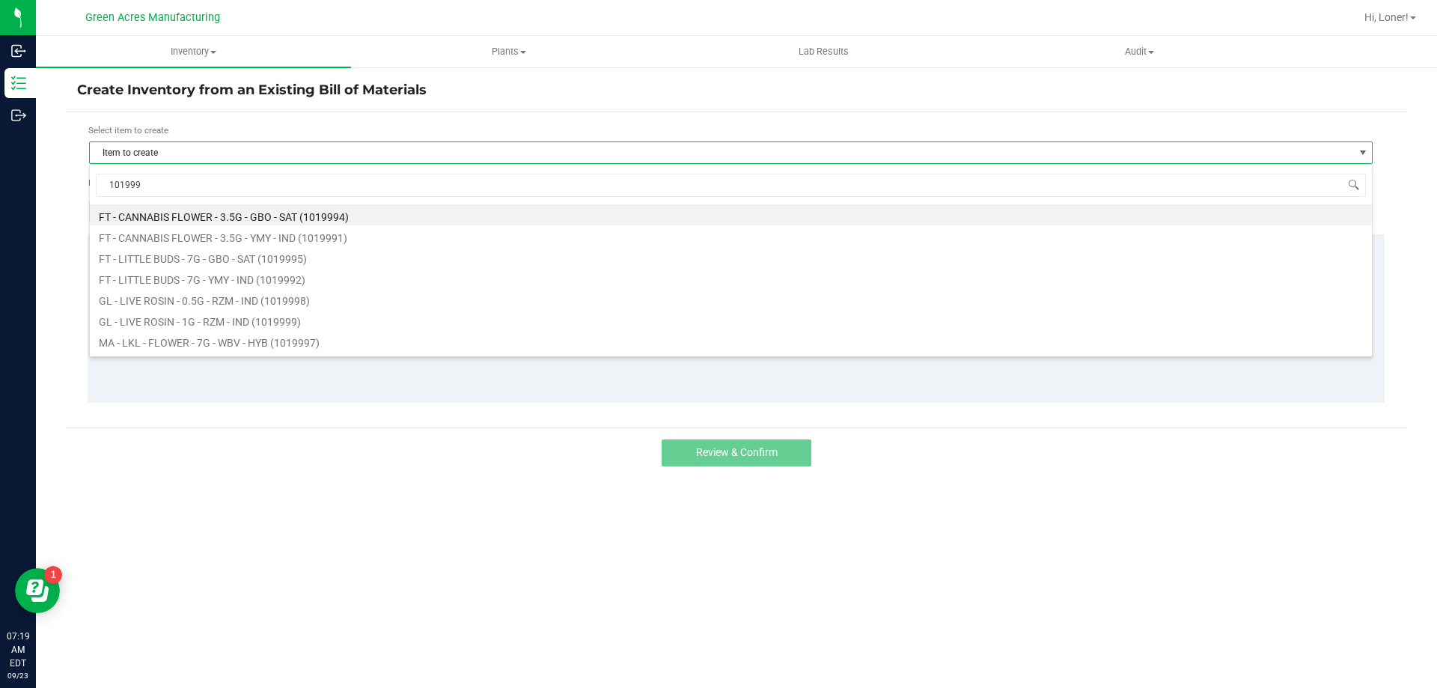
type input "1019994"
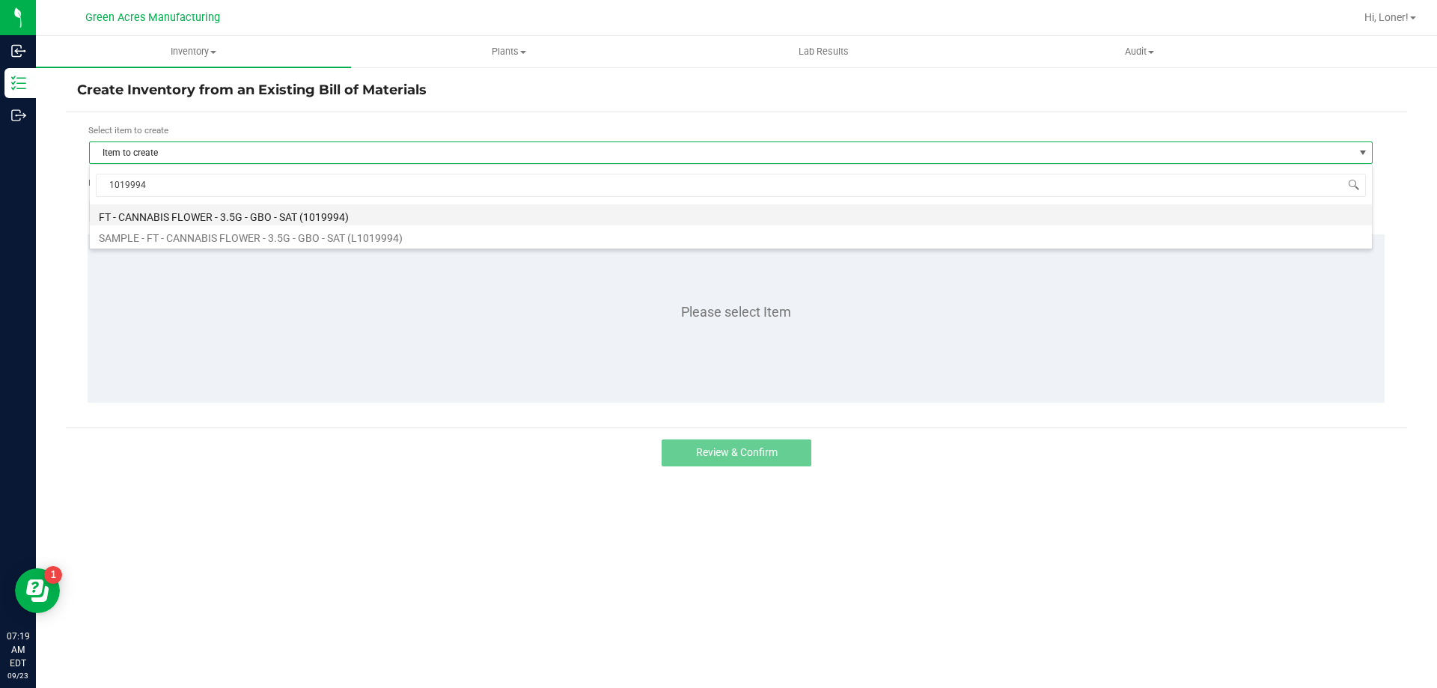
click at [255, 210] on li "FT - CANNABIS FLOWER - 3.5G - GBO - SAT (1019994)" at bounding box center [731, 214] width 1282 height 21
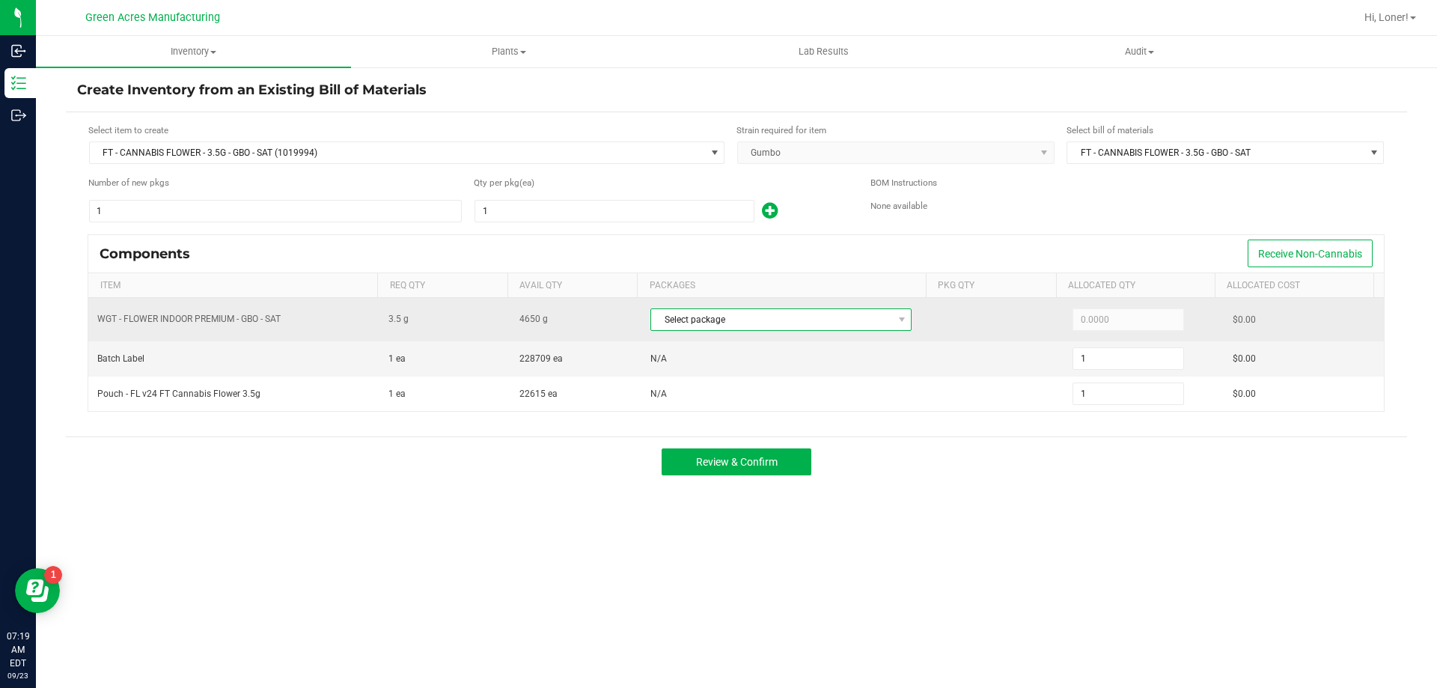
click at [814, 322] on span "Select package" at bounding box center [771, 319] width 241 height 21
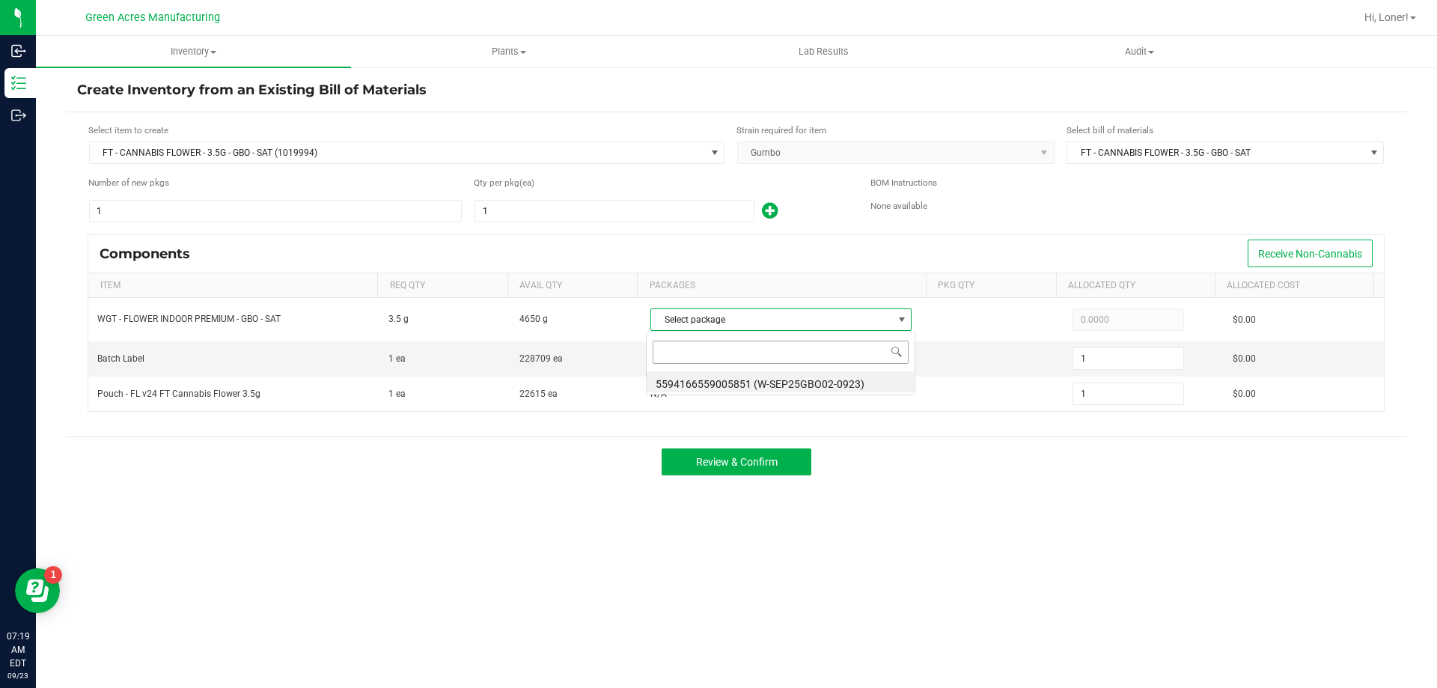
scroll to position [22, 258]
click at [790, 389] on li "5594166559005851 (W-SEP25GBO02-0923)" at bounding box center [781, 381] width 268 height 21
type input "3.5000"
click at [771, 466] on span "Review & Confirm" at bounding box center [737, 462] width 82 height 12
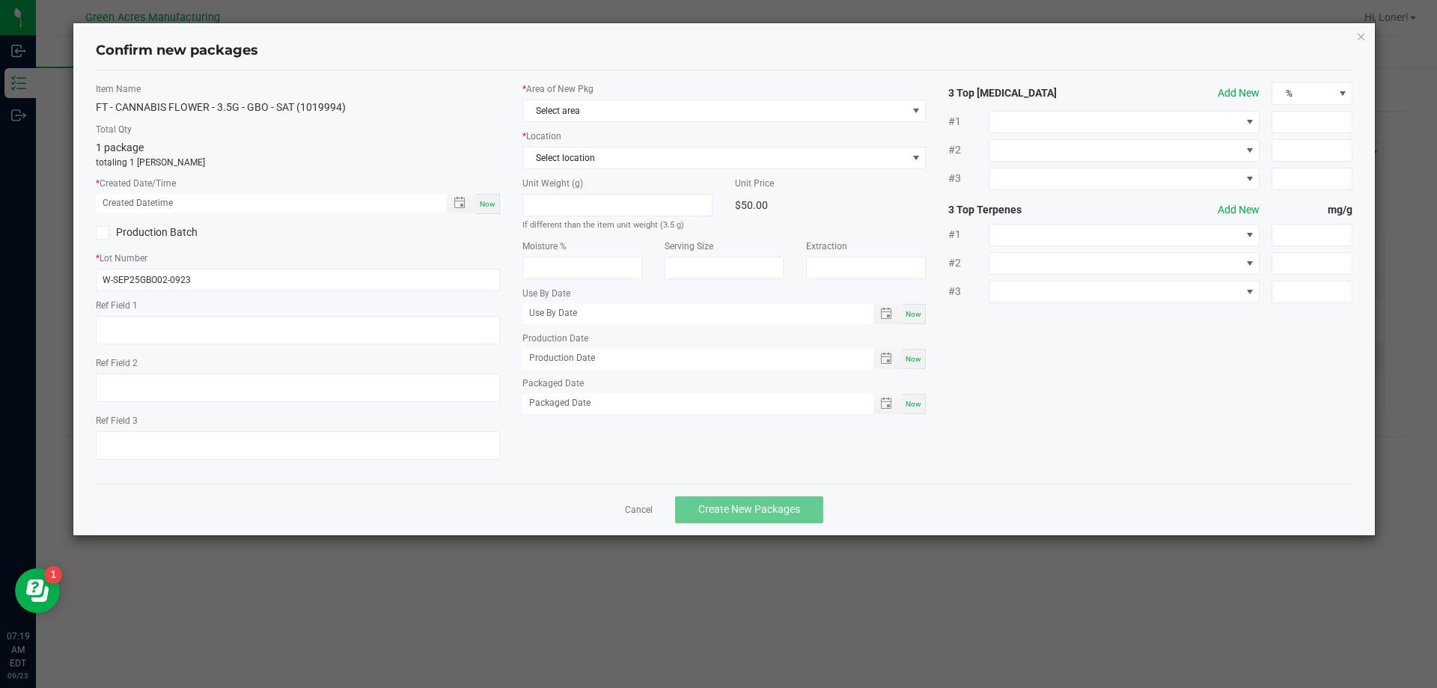
click at [485, 212] on div "Now" at bounding box center [488, 204] width 24 height 20
type input "[DATE] 07:19 AM"
click at [579, 115] on span "Select area" at bounding box center [715, 110] width 384 height 21
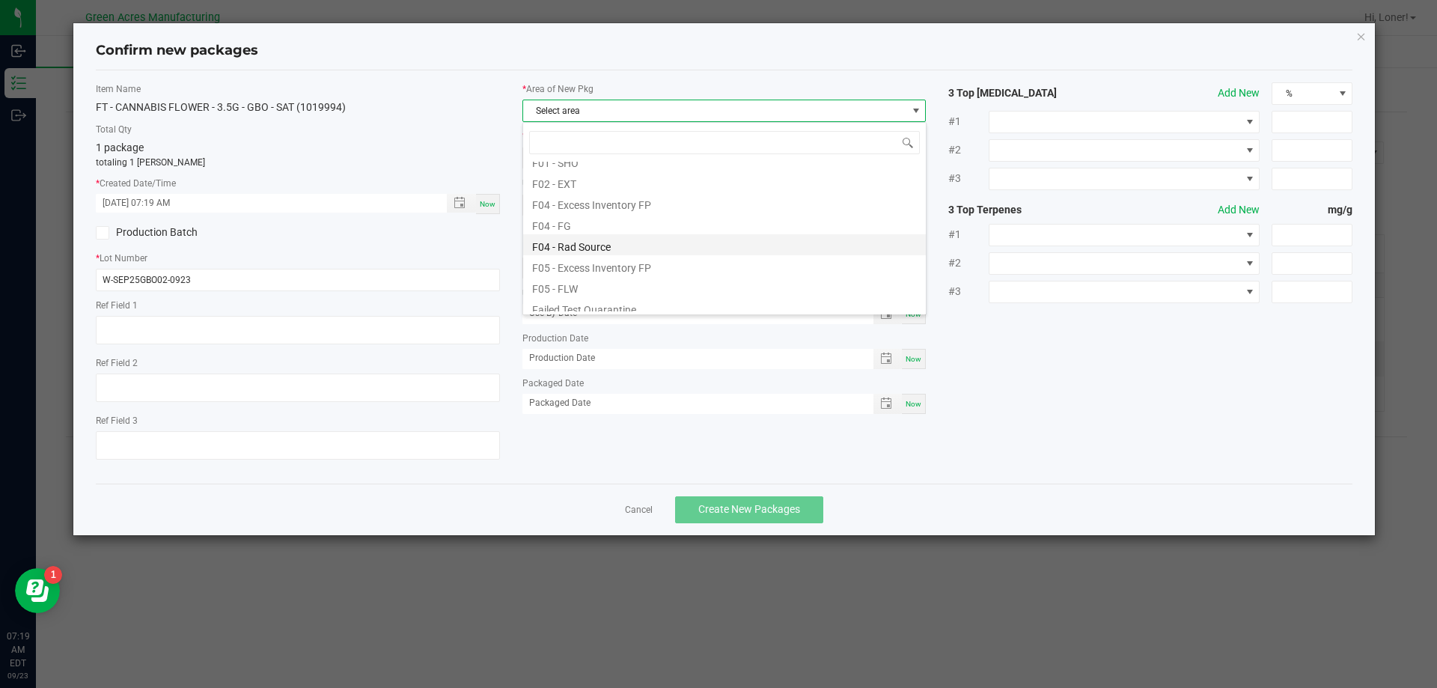
scroll to position [75, 0]
click at [564, 290] on li "F05 - FLW" at bounding box center [724, 285] width 403 height 21
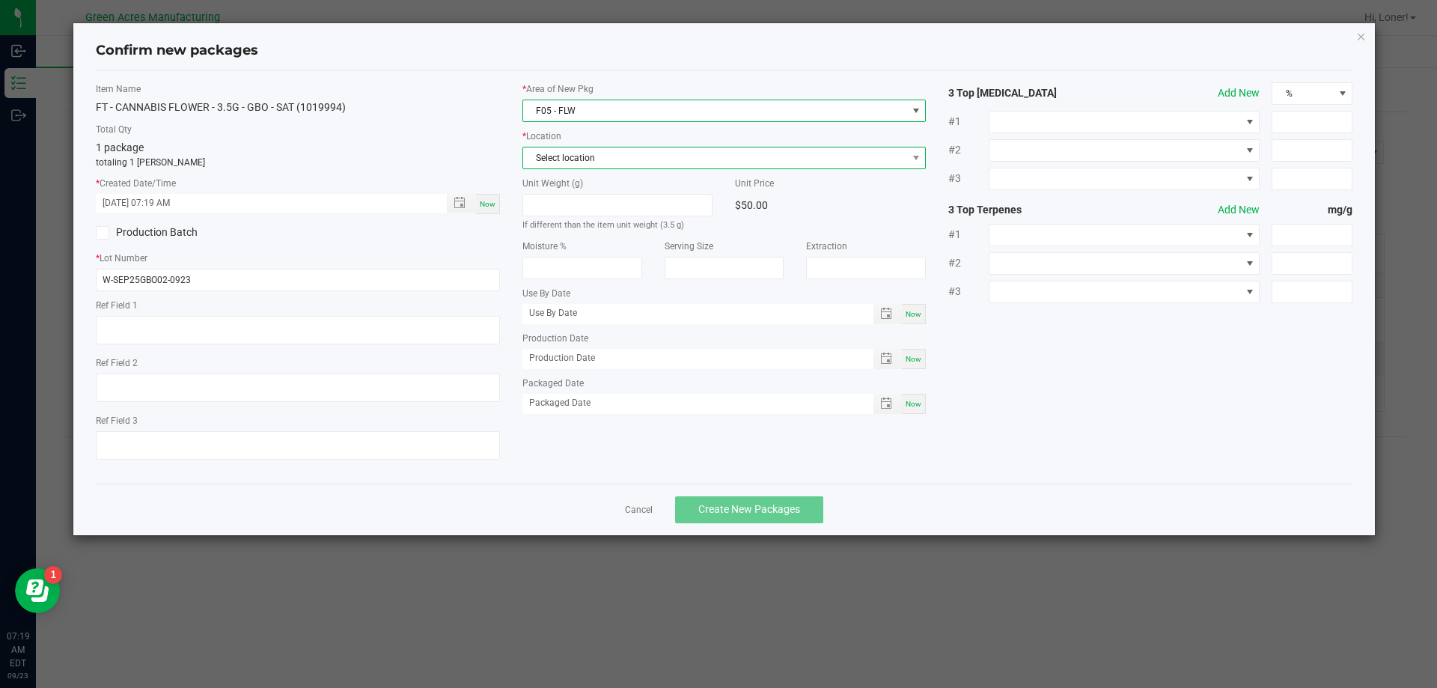
click at [576, 162] on span "Select location" at bounding box center [715, 157] width 384 height 21
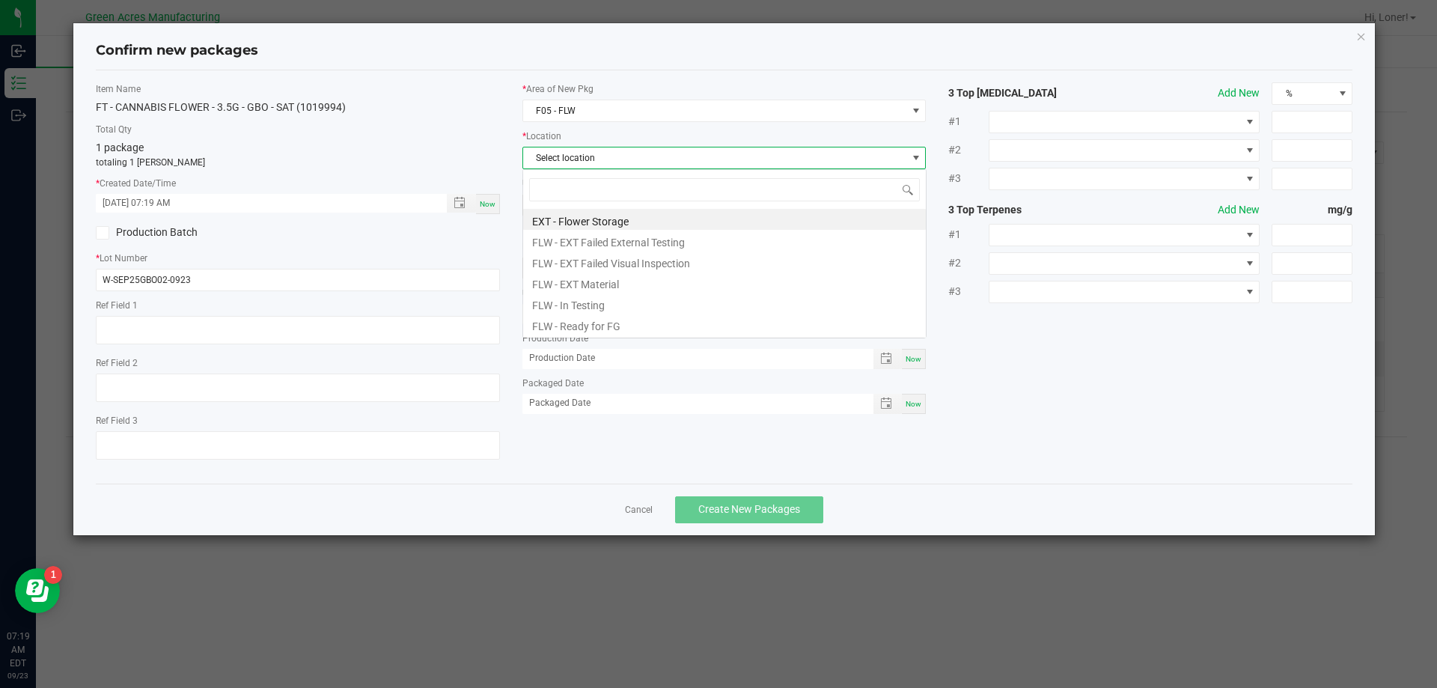
scroll to position [22, 404]
click at [592, 329] on li "FLW - Ready for FG" at bounding box center [724, 324] width 403 height 21
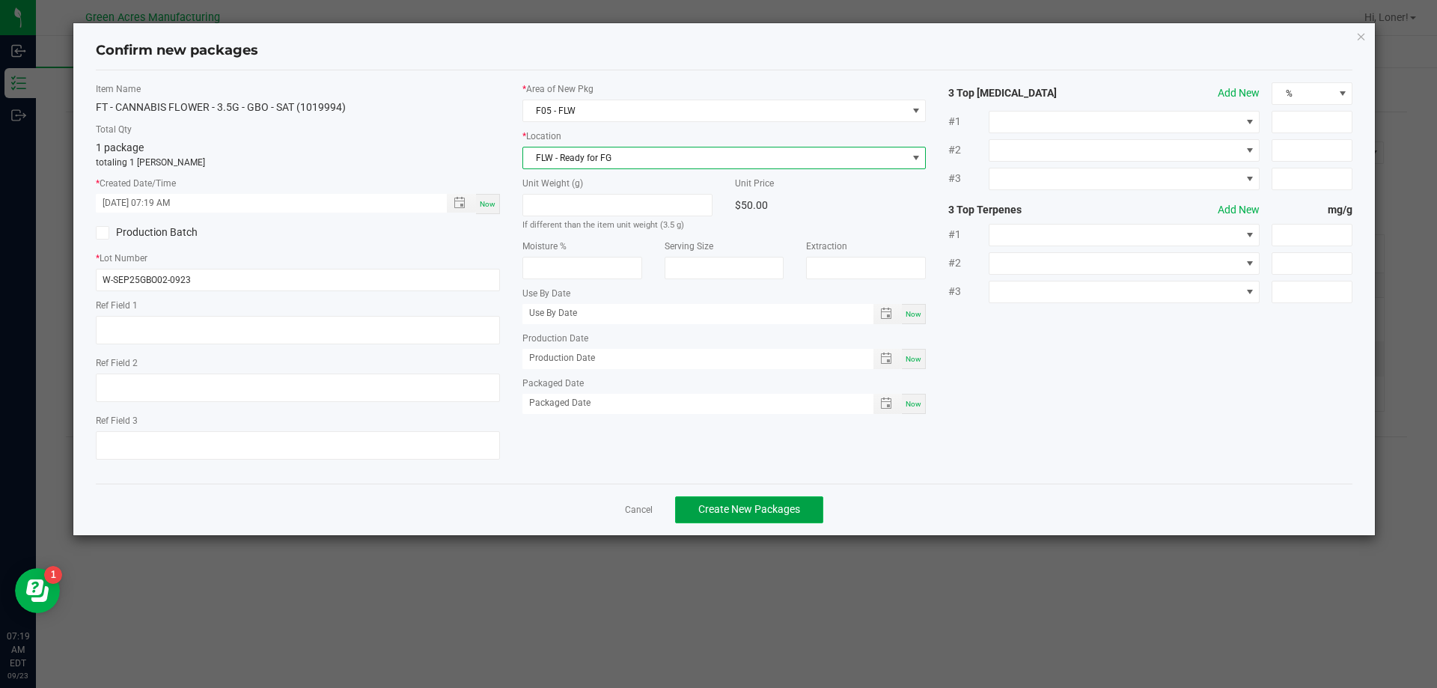
click at [751, 504] on span "Create New Packages" at bounding box center [749, 509] width 102 height 12
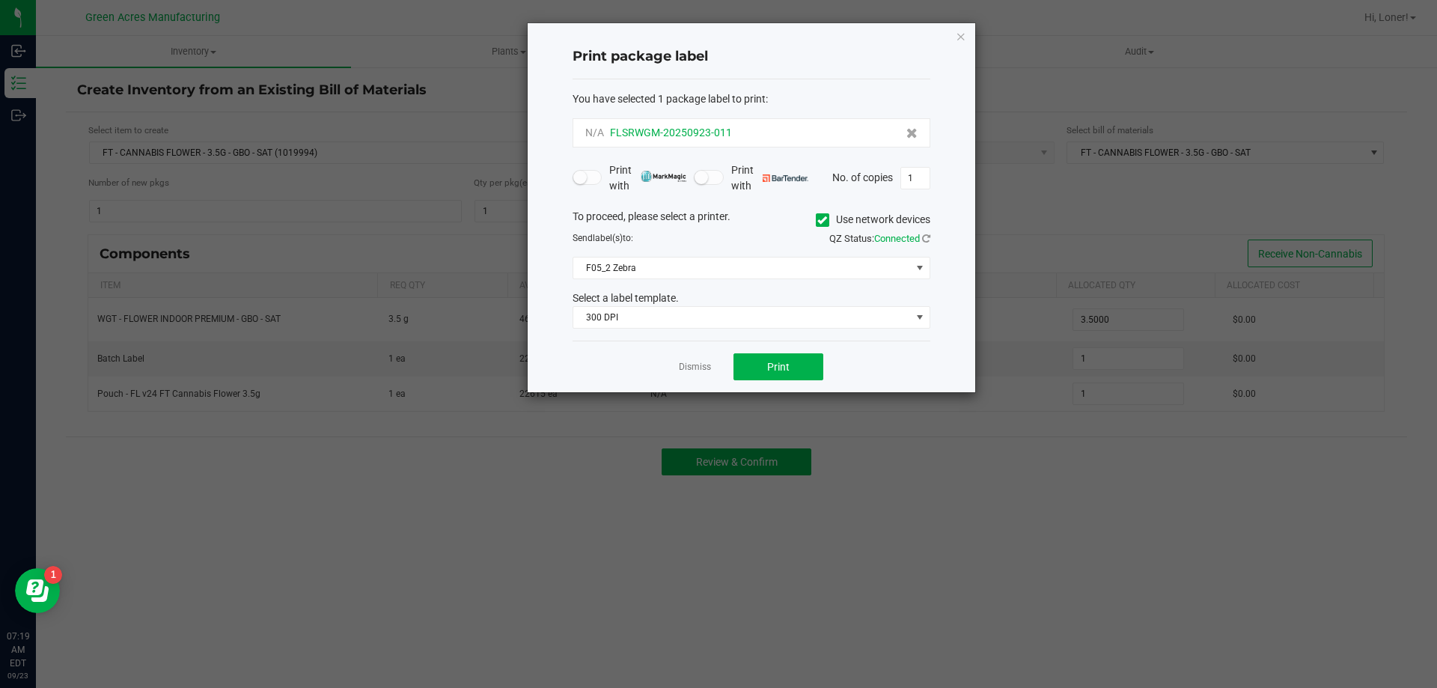
click at [591, 138] on span "N/A" at bounding box center [594, 132] width 19 height 12
click at [564, 162] on div "Print package label You have selected 1 package label to print : N/A FLSRWGM-20…" at bounding box center [752, 207] width 448 height 369
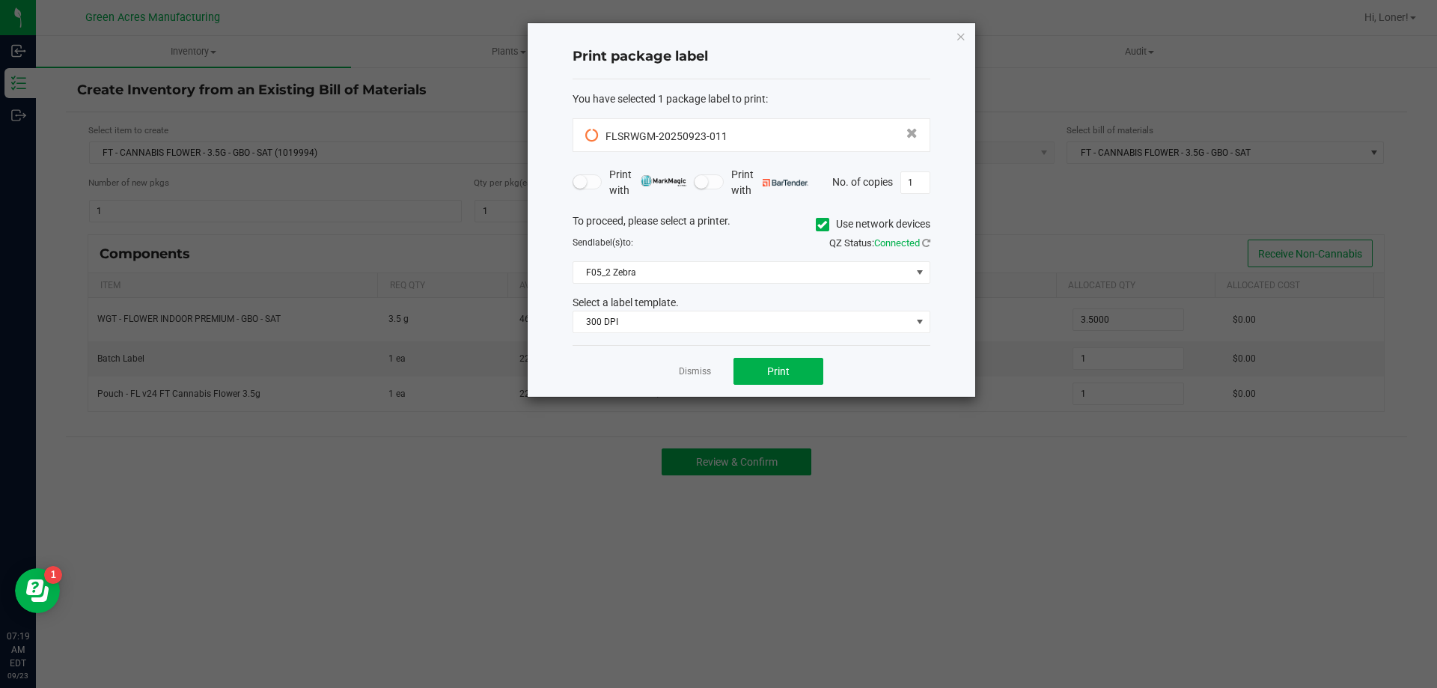
click at [629, 382] on div "Dismiss Print" at bounding box center [752, 371] width 358 height 52
click at [622, 376] on div "Dismiss Print" at bounding box center [752, 371] width 358 height 52
click at [770, 371] on span "Print" at bounding box center [778, 371] width 22 height 12
click at [701, 376] on link "Dismiss" at bounding box center [695, 371] width 32 height 13
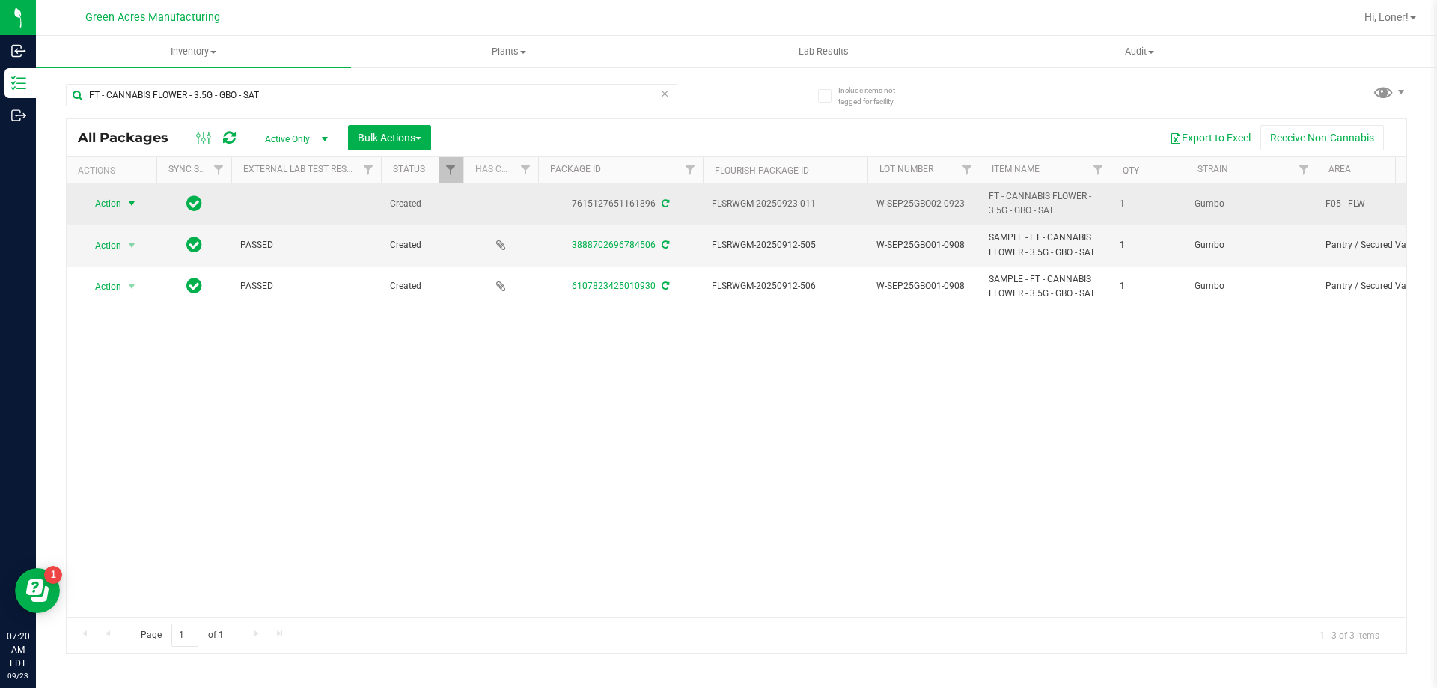
click at [100, 203] on span "Action" at bounding box center [102, 203] width 40 height 21
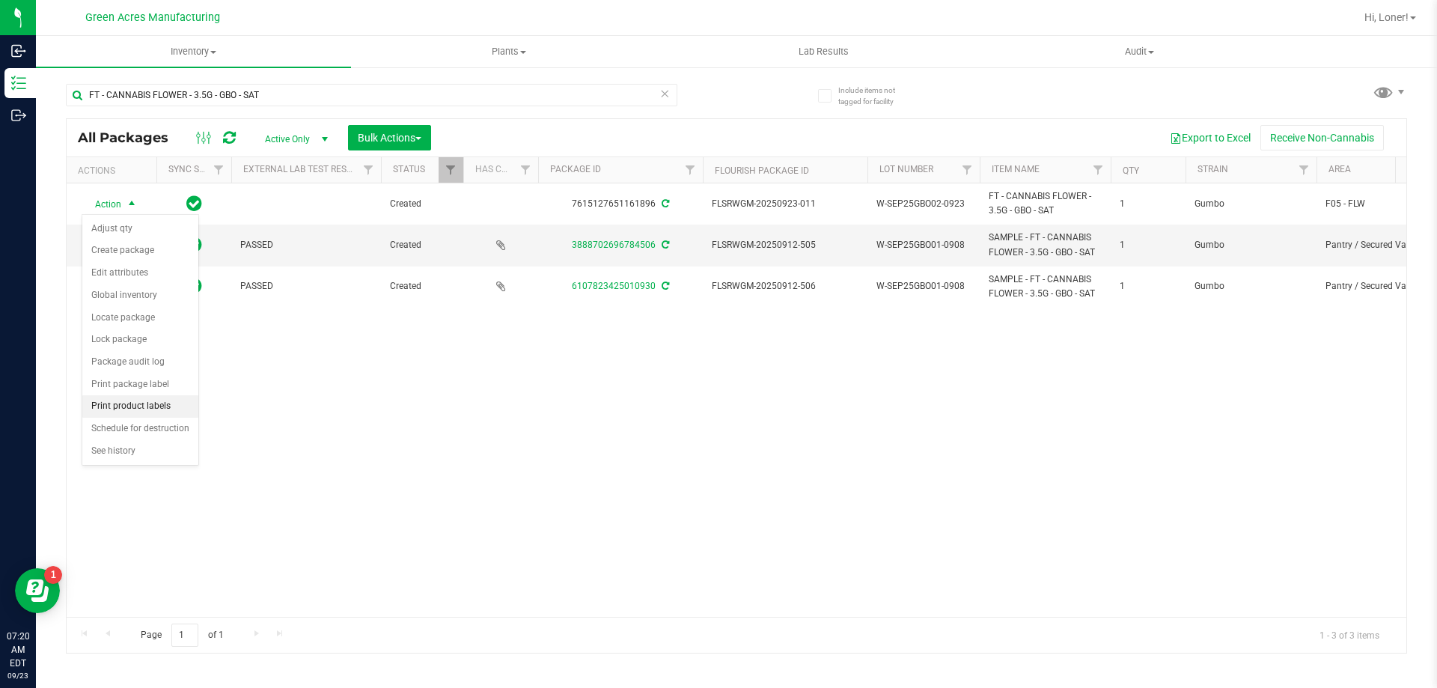
click at [144, 410] on li "Print product labels" at bounding box center [140, 406] width 116 height 22
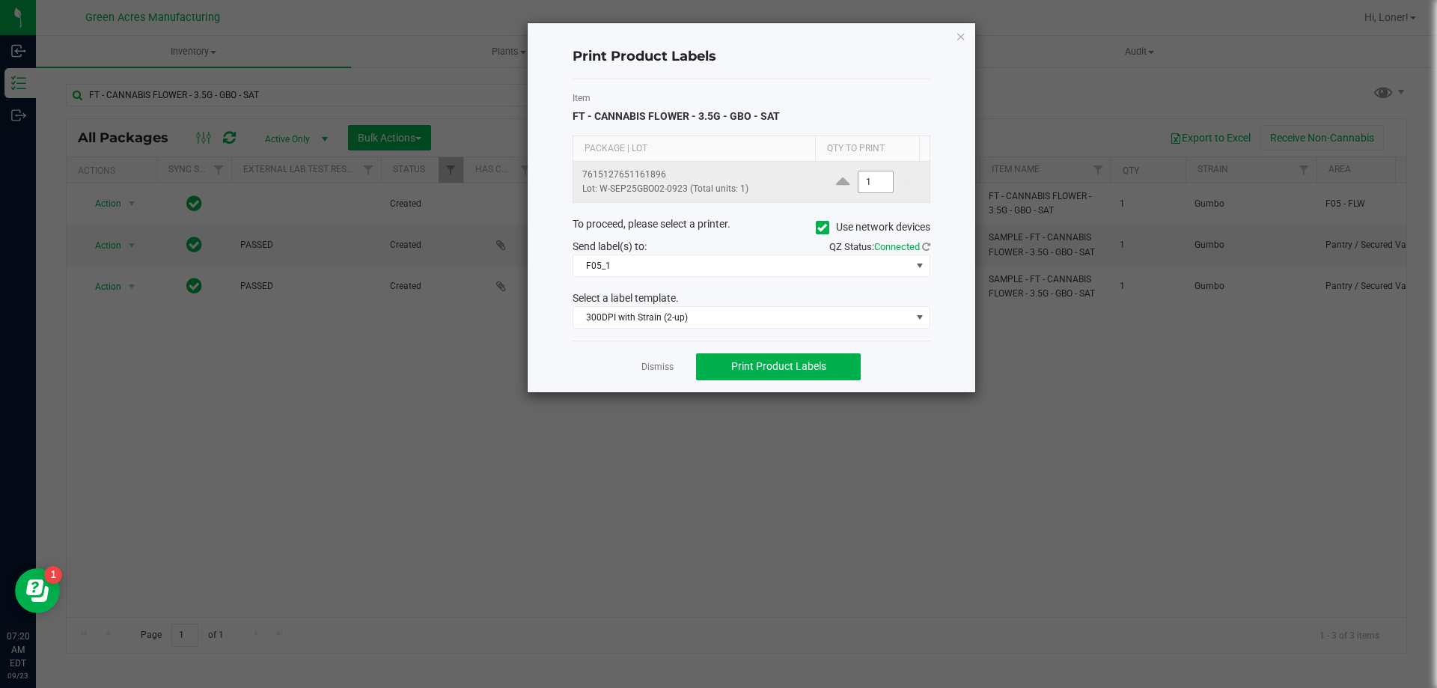
click at [865, 180] on input "1" at bounding box center [876, 181] width 34 height 21
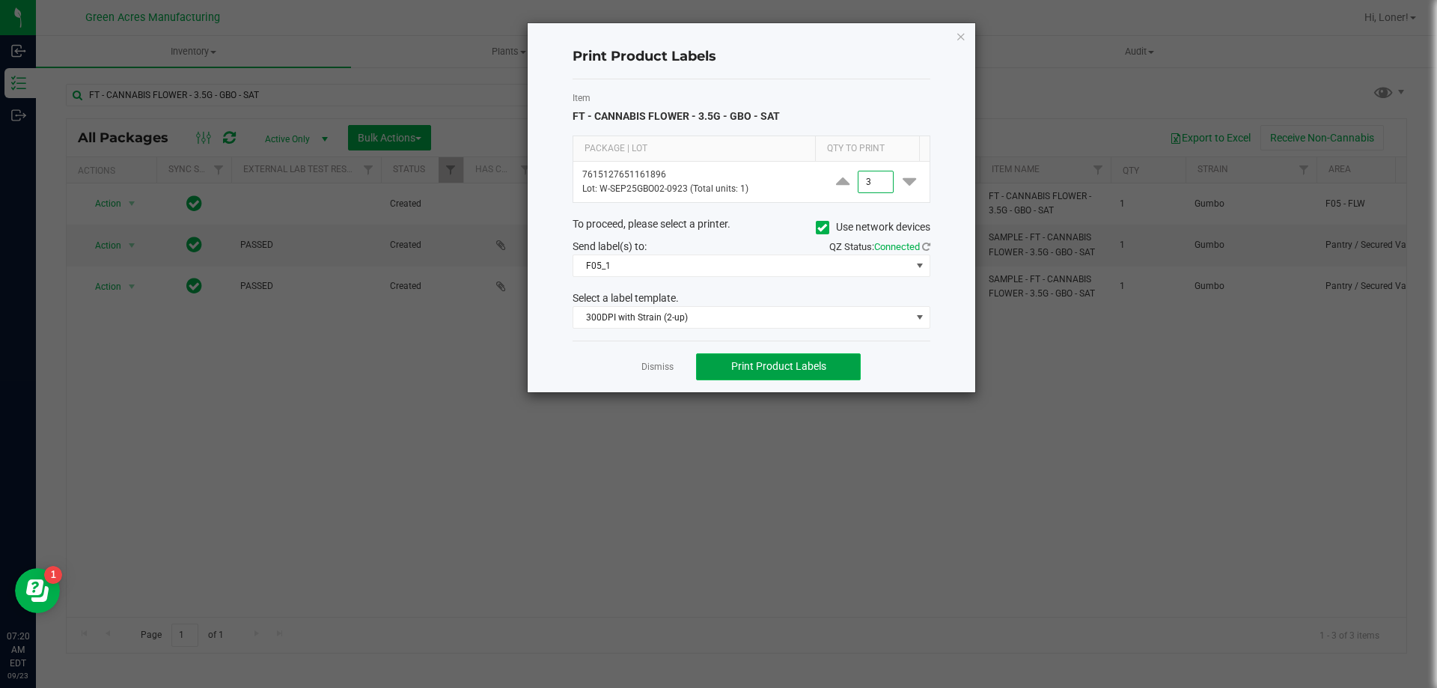
click at [791, 365] on span "Print Product Labels" at bounding box center [778, 366] width 95 height 12
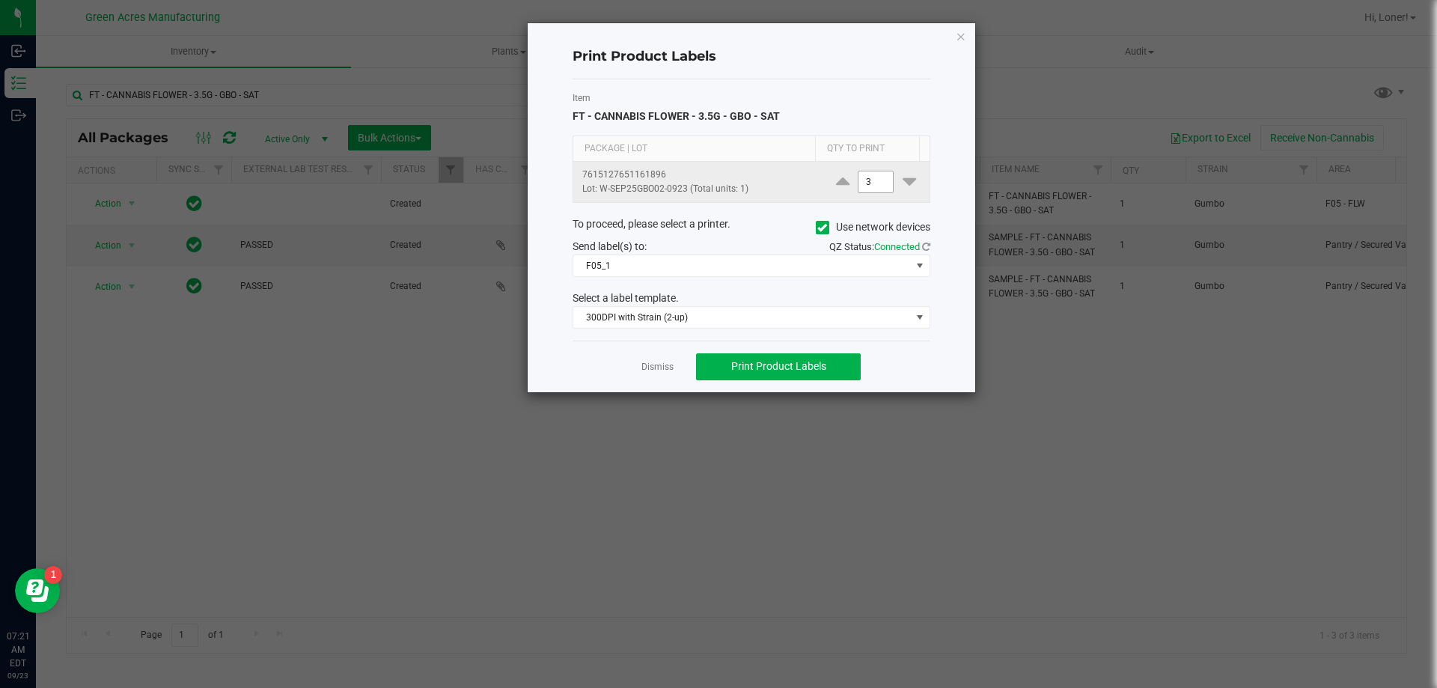
click at [871, 182] on input "3" at bounding box center [876, 181] width 34 height 21
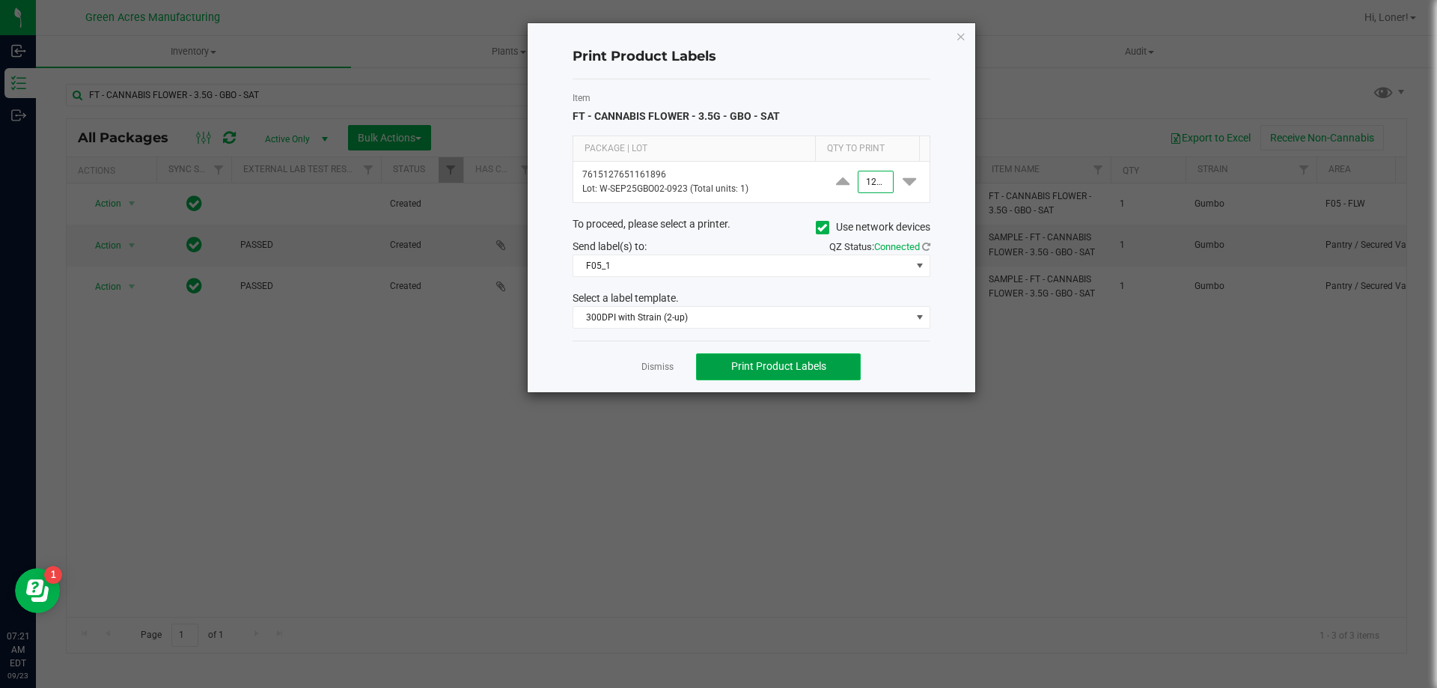
type input "1,262"
click at [763, 366] on span "Print Product Labels" at bounding box center [778, 366] width 95 height 12
